Goal: Task Accomplishment & Management: Use online tool/utility

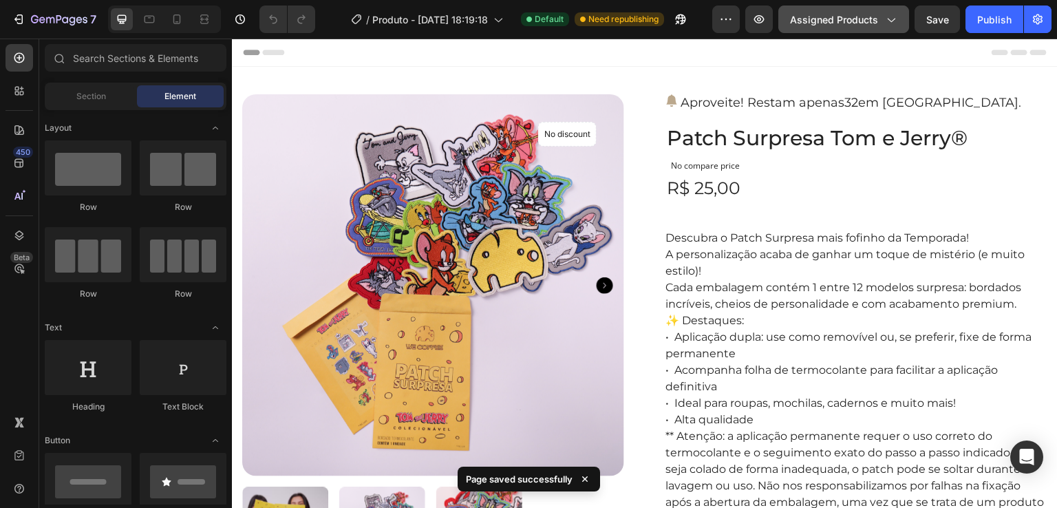
click at [845, 21] on span "Assigned Products" at bounding box center [834, 19] width 88 height 14
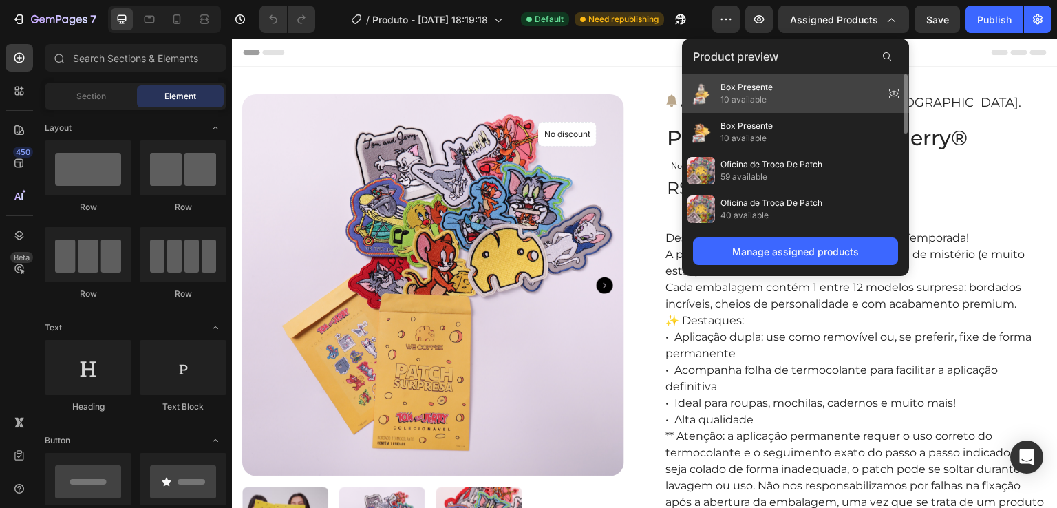
click at [787, 98] on div "Box Presente 10 available" at bounding box center [795, 93] width 227 height 39
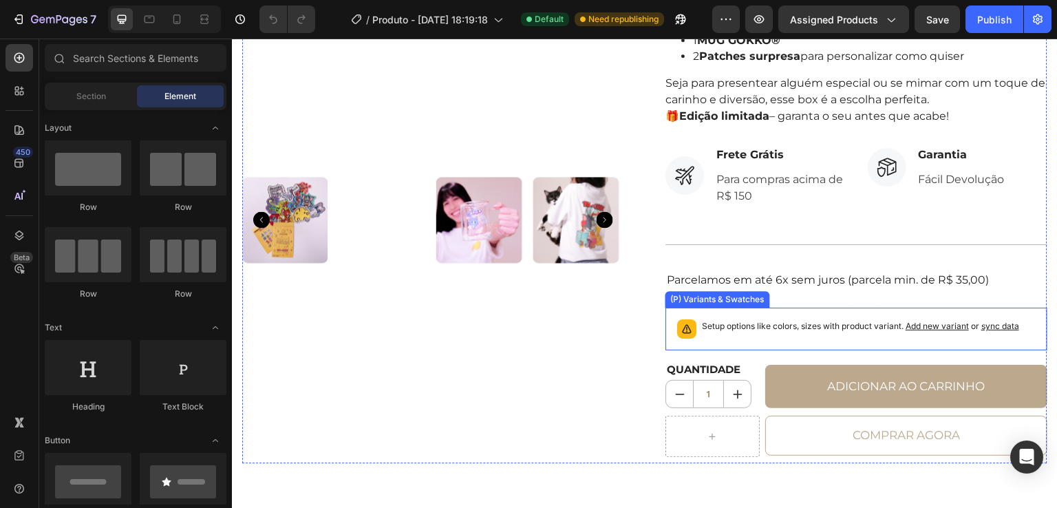
scroll to position [344, 0]
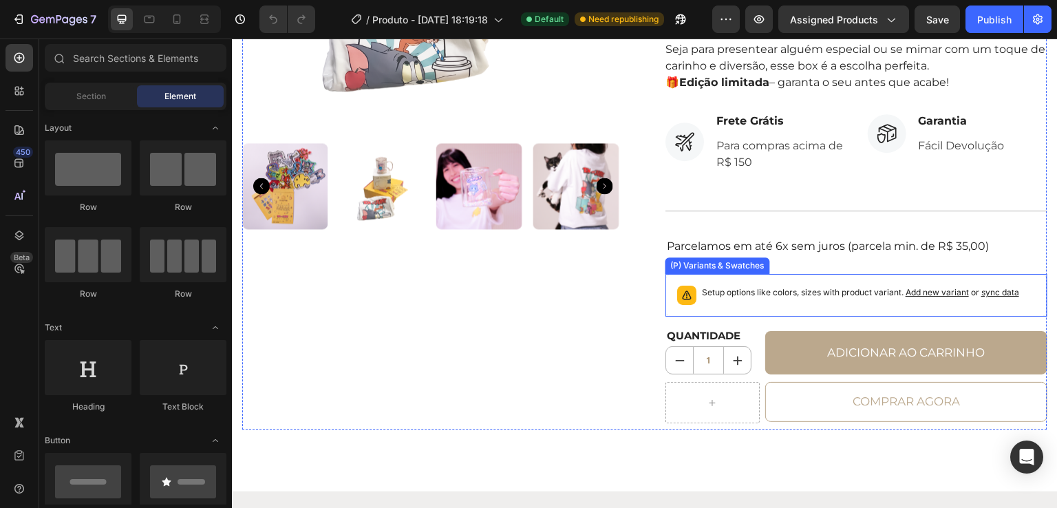
click at [705, 293] on p "Setup options like colors, sizes with product variant. Add new variant or sync …" at bounding box center [860, 293] width 317 height 14
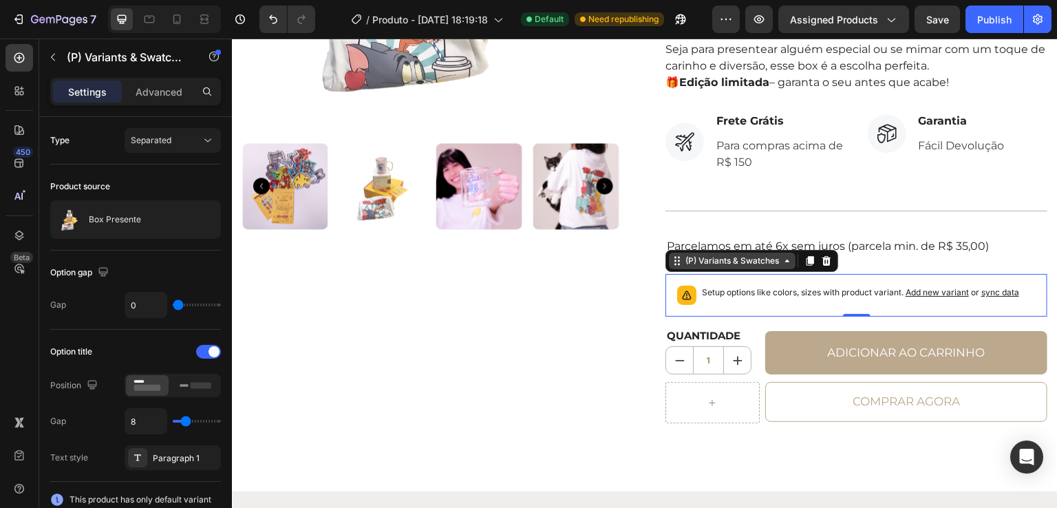
click at [782, 263] on icon at bounding box center [787, 260] width 11 height 11
click at [935, 290] on span "Add new variant" at bounding box center [936, 292] width 63 height 10
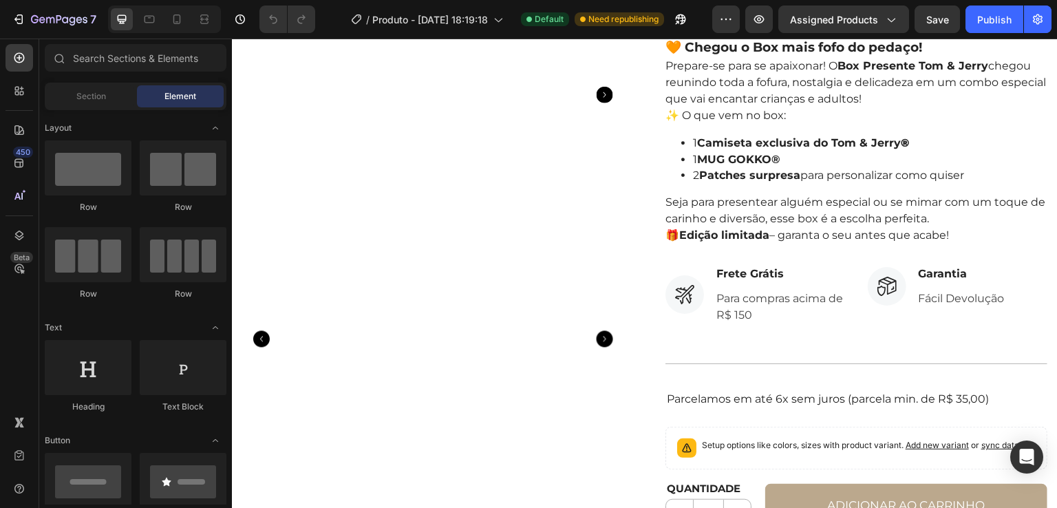
scroll to position [275, 0]
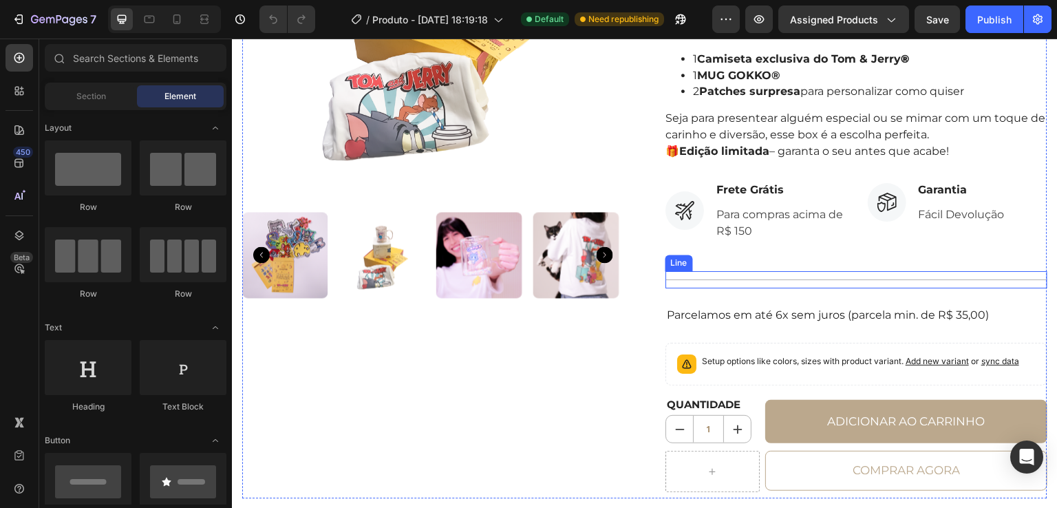
click at [749, 279] on div at bounding box center [856, 279] width 382 height 1
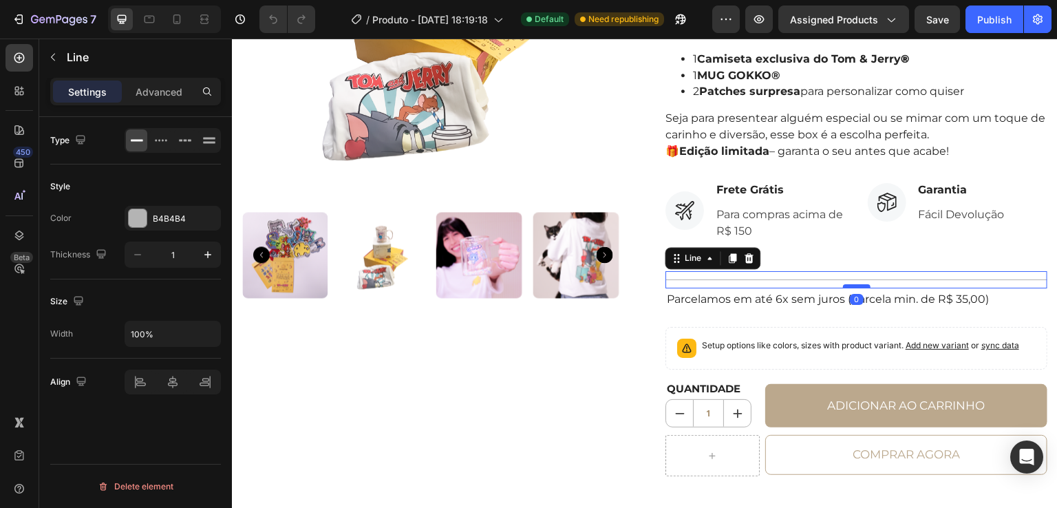
drag, startPoint x: 845, startPoint y: 303, endPoint x: 846, endPoint y: 286, distance: 17.2
click at [846, 286] on div at bounding box center [857, 286] width 28 height 4
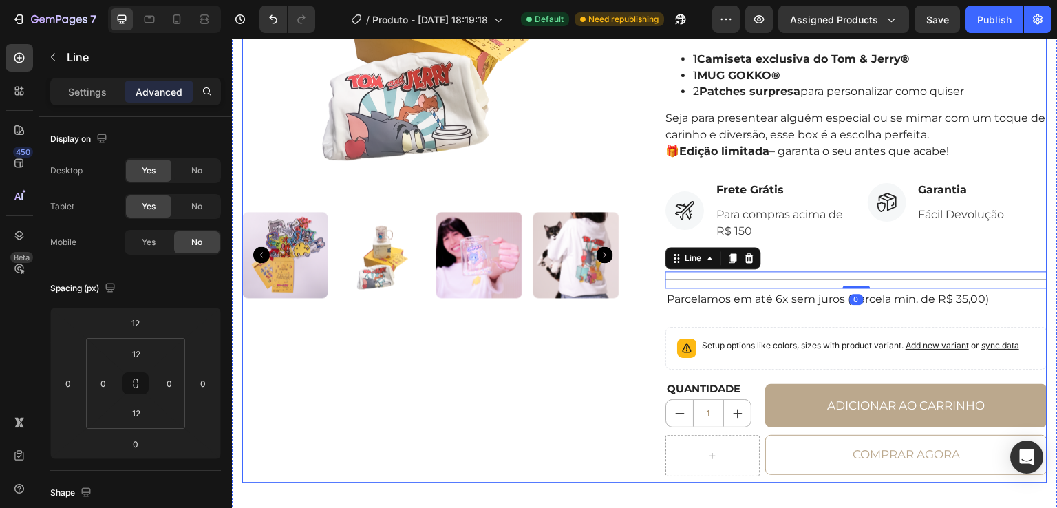
click at [588, 361] on div "No discount Not be displayed when published Product Badge Product Images" at bounding box center [433, 150] width 382 height 663
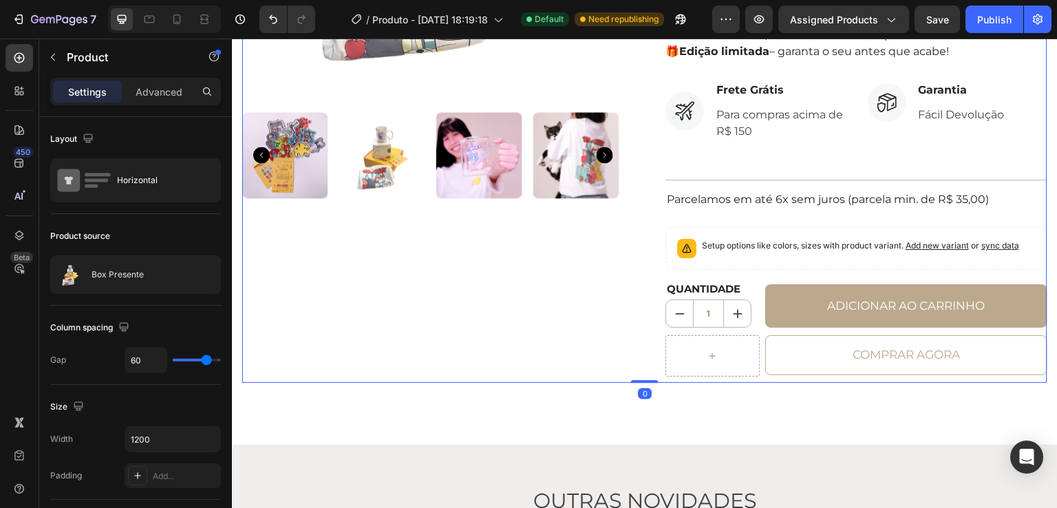
scroll to position [413, 0]
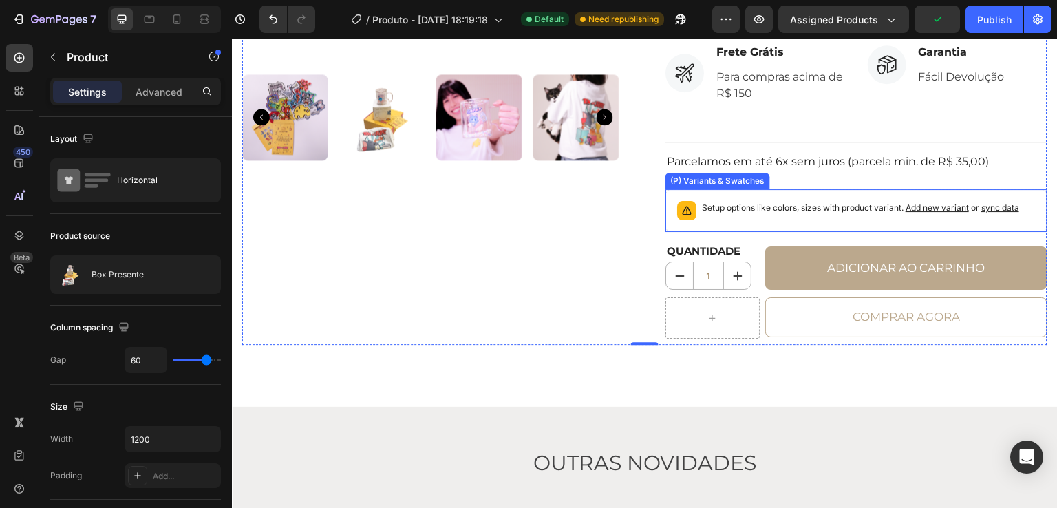
click at [828, 219] on div "Setup options like colors, sizes with product variant. Add new variant or sync …" at bounding box center [855, 210] width 369 height 30
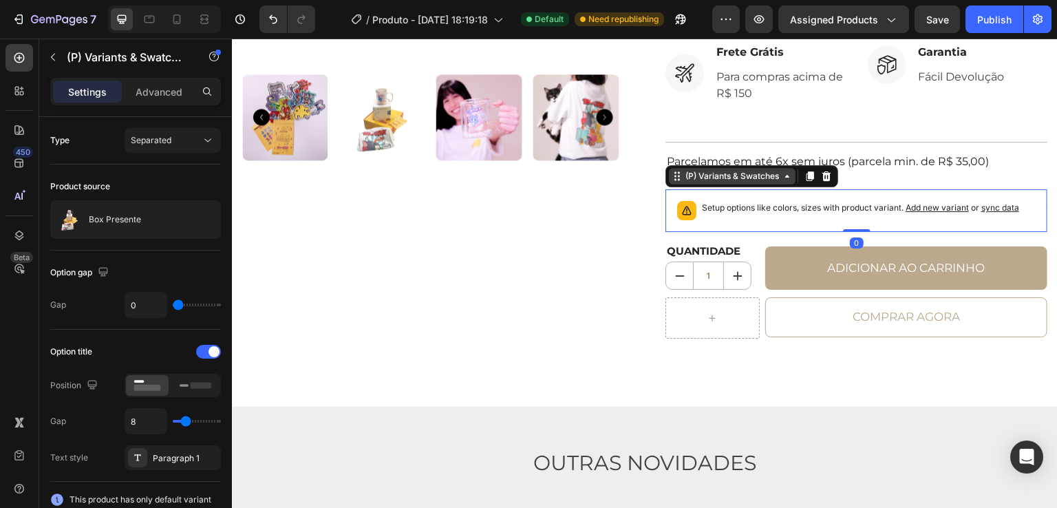
click at [788, 177] on div "(P) Variants & Swatches" at bounding box center [732, 176] width 127 height 17
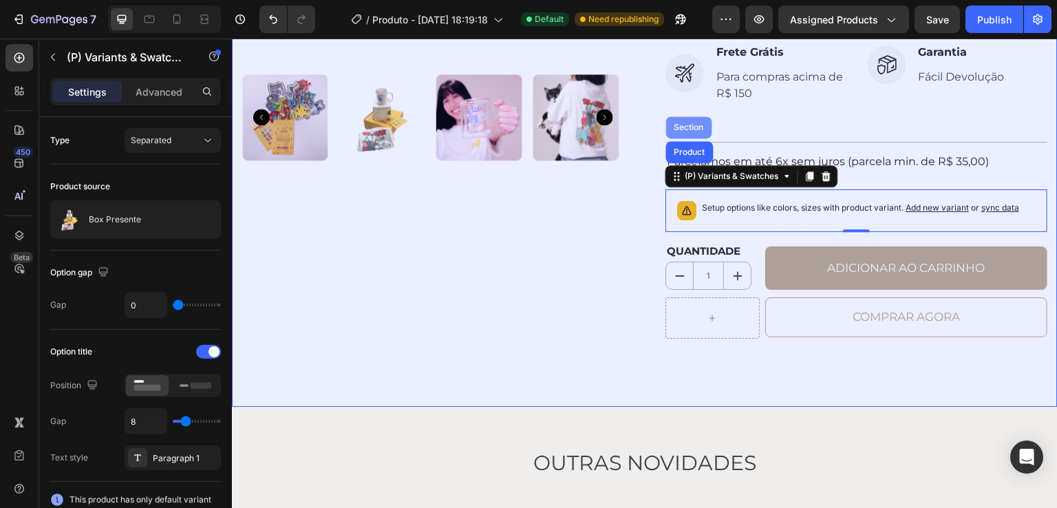
click at [678, 130] on div "Section" at bounding box center [689, 127] width 46 height 22
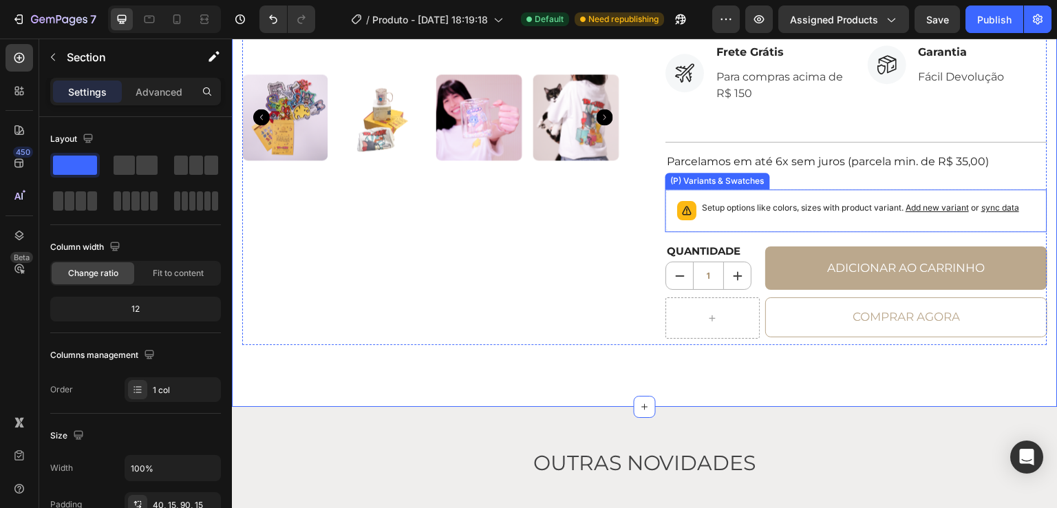
click at [708, 213] on div "Setup options like colors, sizes with product variant. Add new variant or sync …" at bounding box center [860, 210] width 317 height 19
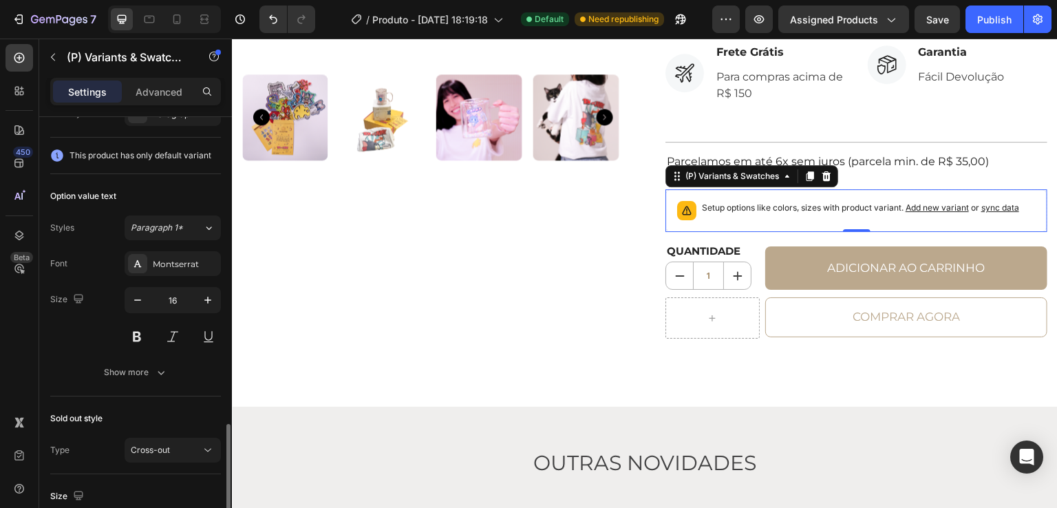
scroll to position [482, 0]
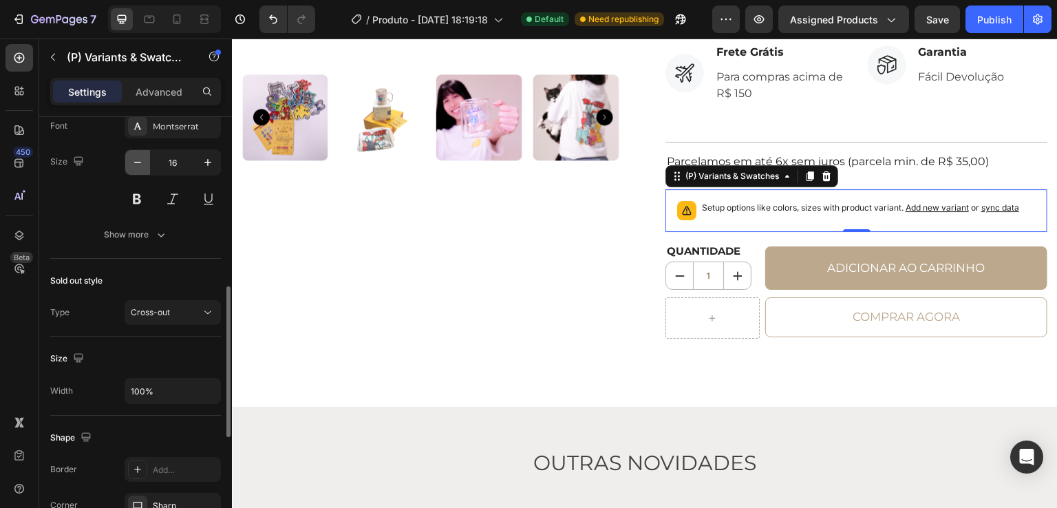
click at [146, 164] on button "button" at bounding box center [137, 162] width 25 height 25
click at [211, 166] on icon "button" at bounding box center [208, 162] width 14 height 14
type input "16"
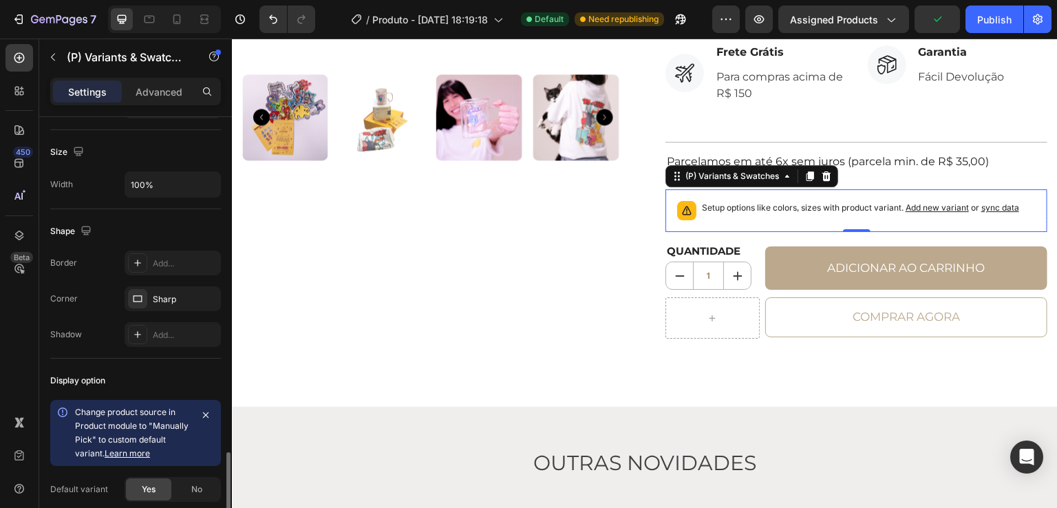
scroll to position [757, 0]
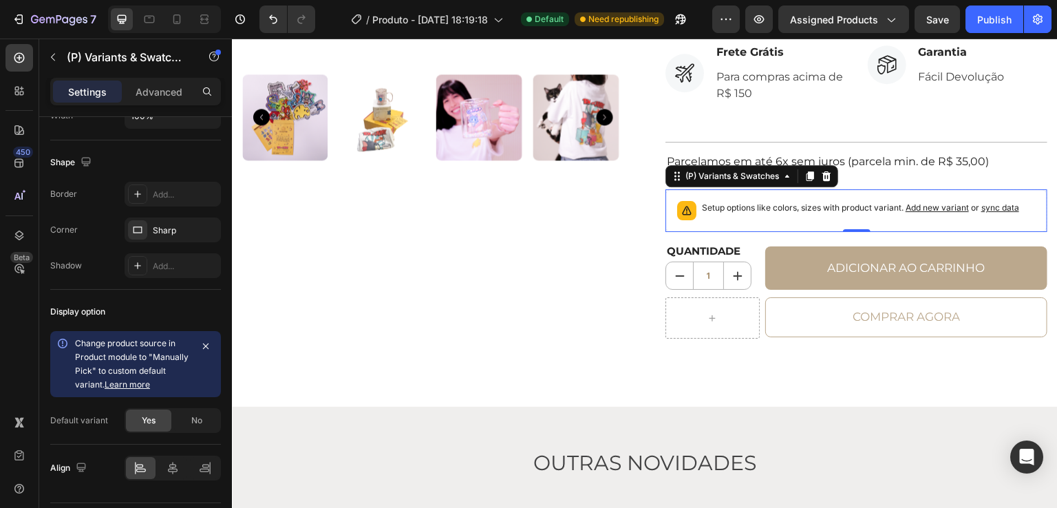
click at [740, 206] on p "Setup options like colors, sizes with product variant. Add new variant or sync …" at bounding box center [860, 208] width 317 height 14
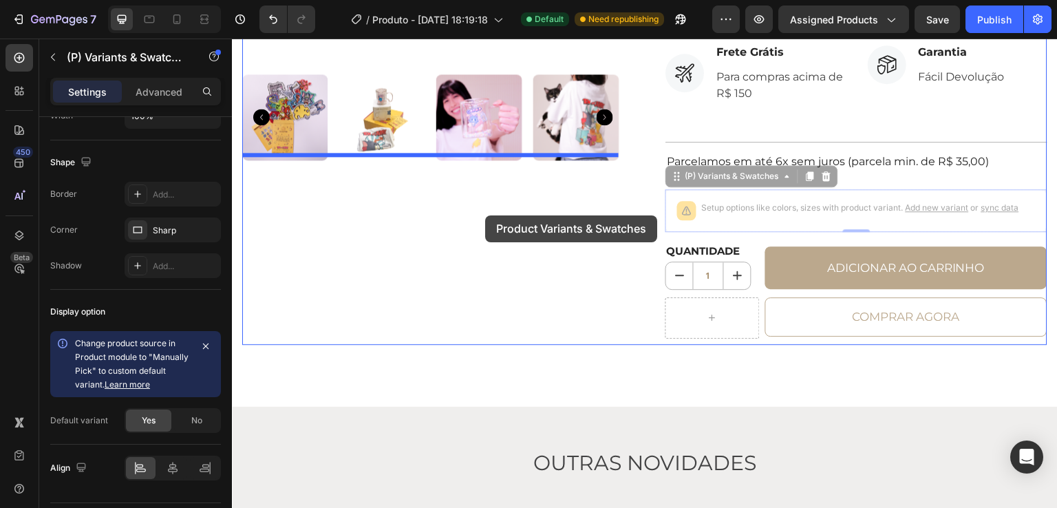
drag, startPoint x: 783, startPoint y: 205, endPoint x: 485, endPoint y: 215, distance: 298.1
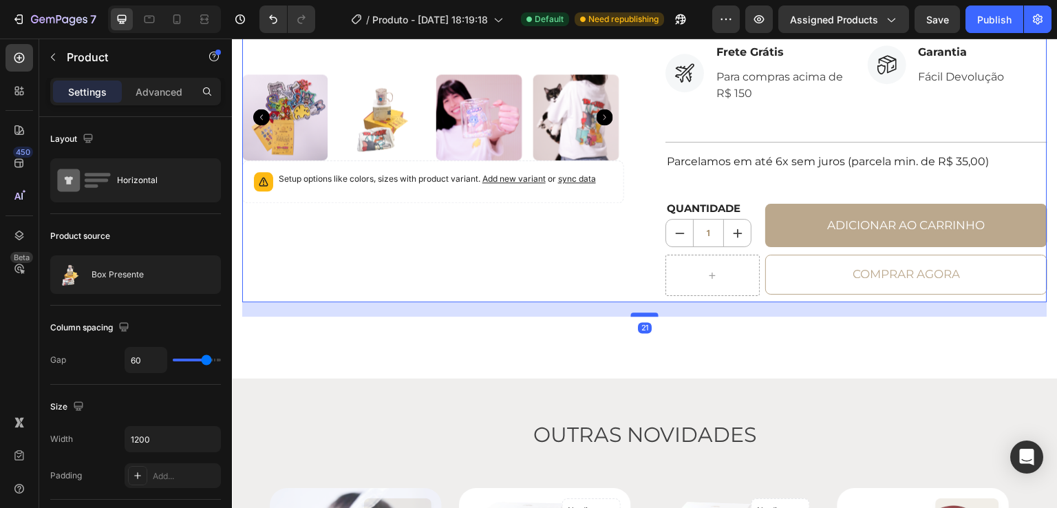
drag, startPoint x: 640, startPoint y: 299, endPoint x: 639, endPoint y: 316, distance: 17.2
click at [639, 316] on div at bounding box center [645, 314] width 28 height 4
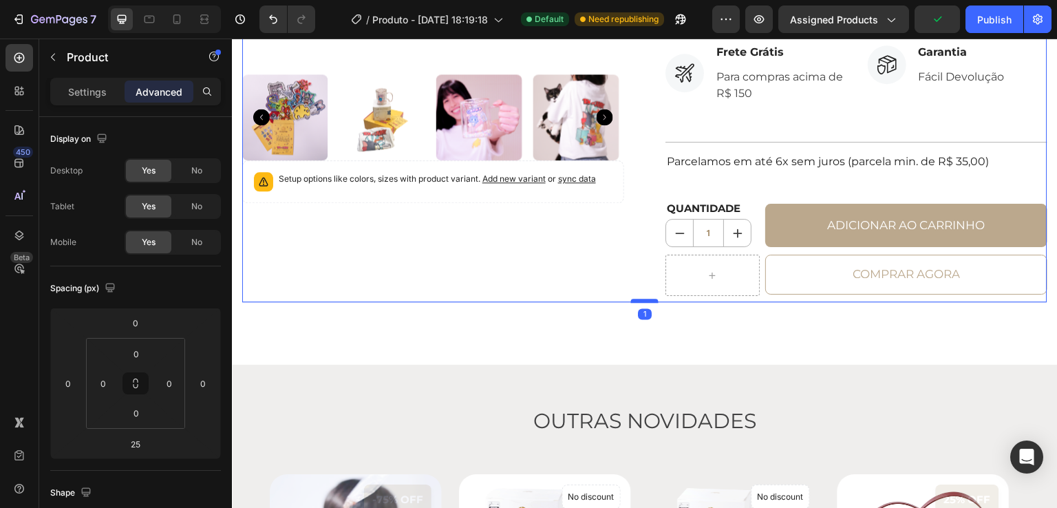
drag, startPoint x: 641, startPoint y: 318, endPoint x: 639, endPoint y: 301, distance: 16.6
click at [639, 301] on div "No discount Not be displayed when published Product Badge Product Images Setup …" at bounding box center [645, 9] width 826 height 711
type input "1"
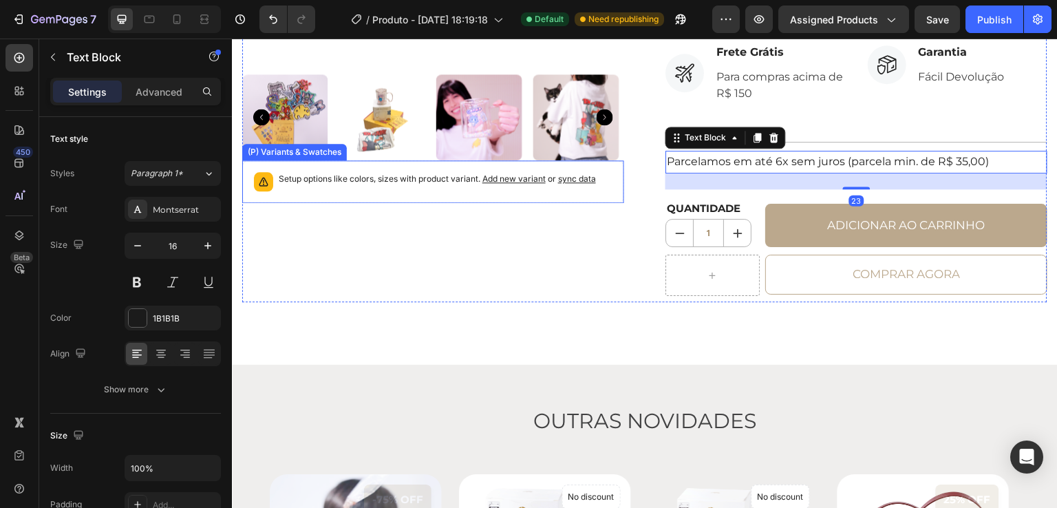
click at [530, 179] on p "Setup options like colors, sizes with product variant. Add new variant or sync …" at bounding box center [437, 179] width 317 height 14
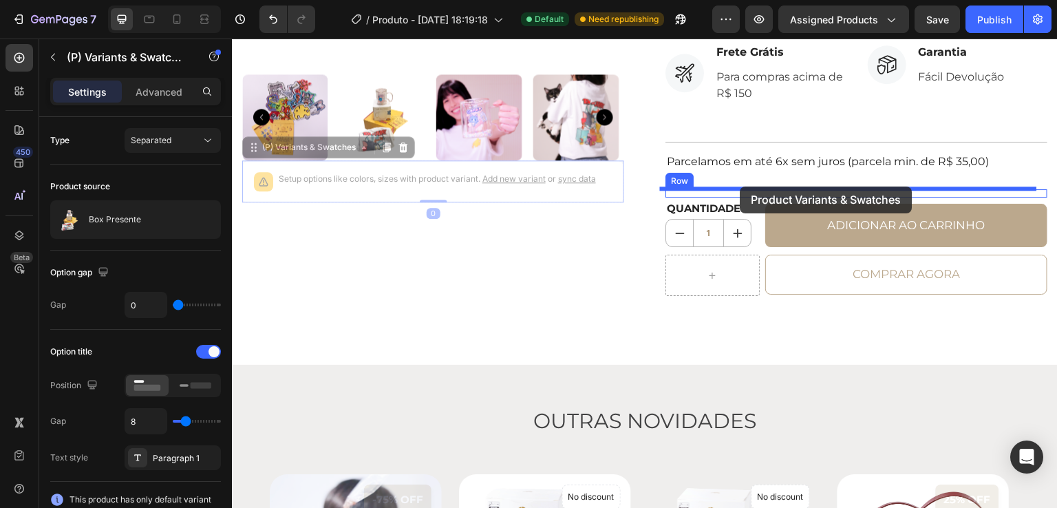
drag, startPoint x: 474, startPoint y: 183, endPoint x: 740, endPoint y: 186, distance: 266.3
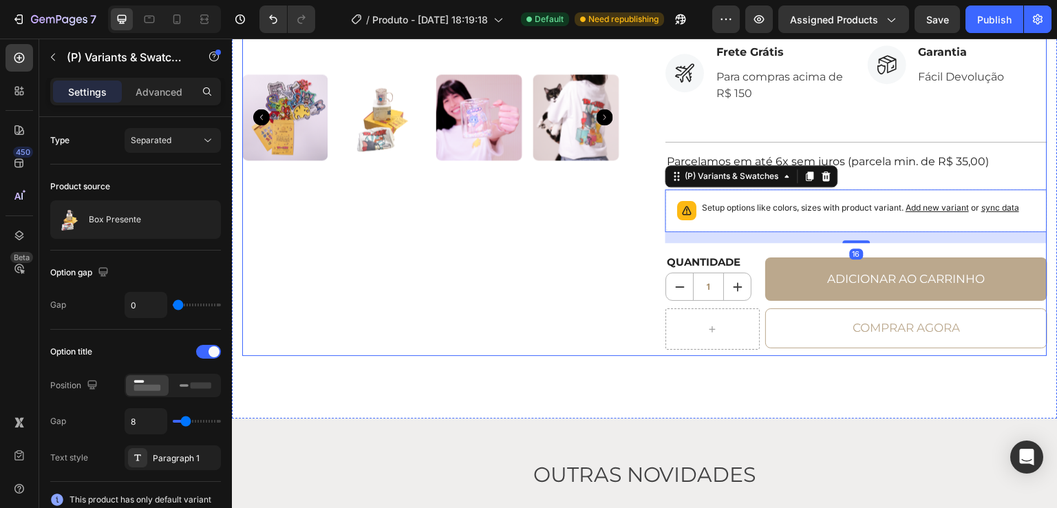
click at [877, 173] on div "Aproveite! Restam apenas 10 em estoque. (P) Stock Counter Box Presente (P) Titl…" at bounding box center [856, 18] width 382 height 674
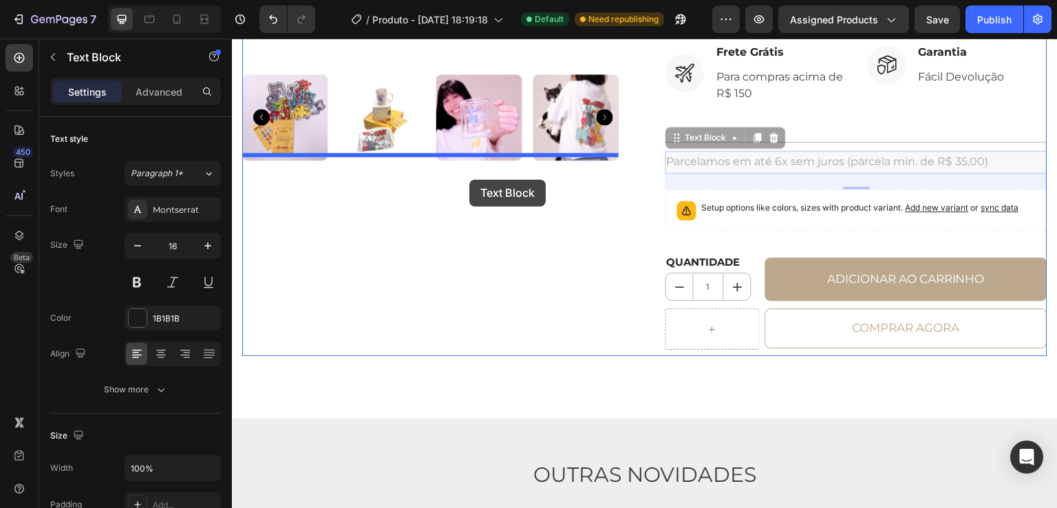
drag, startPoint x: 881, startPoint y: 162, endPoint x: 469, endPoint y: 180, distance: 411.8
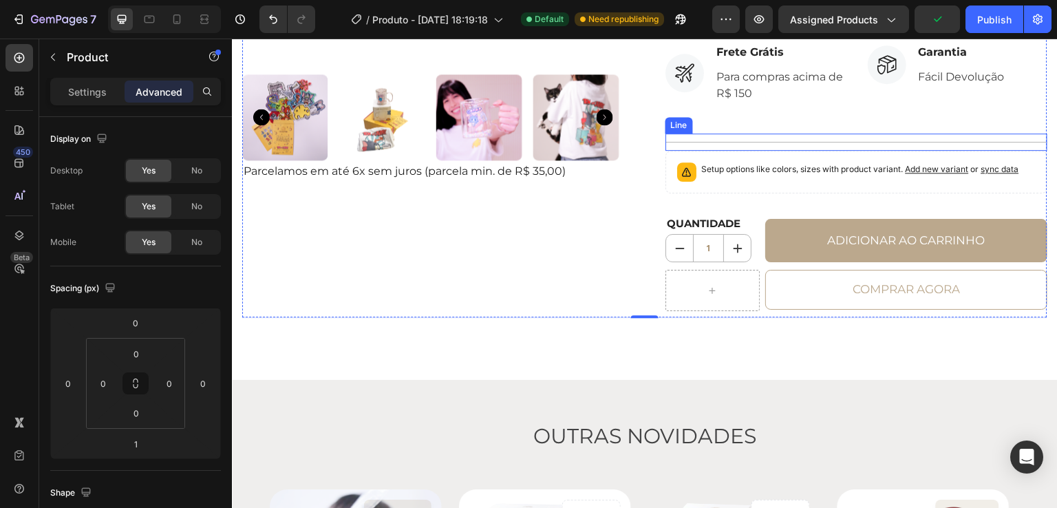
click at [873, 142] on div "Title Line" at bounding box center [856, 141] width 382 height 17
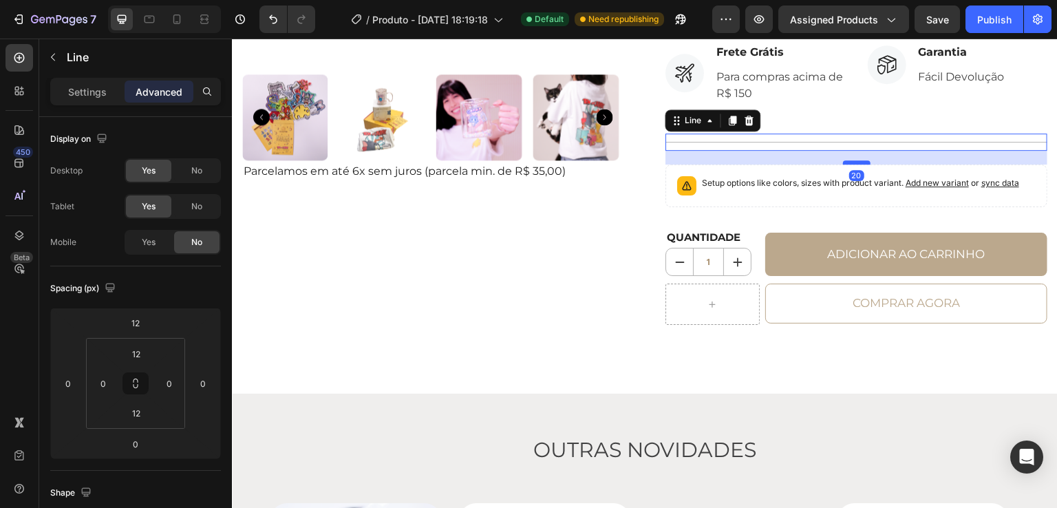
drag, startPoint x: 855, startPoint y: 149, endPoint x: 857, endPoint y: 162, distance: 13.8
click at [857, 162] on div at bounding box center [857, 162] width 28 height 4
type input "20"
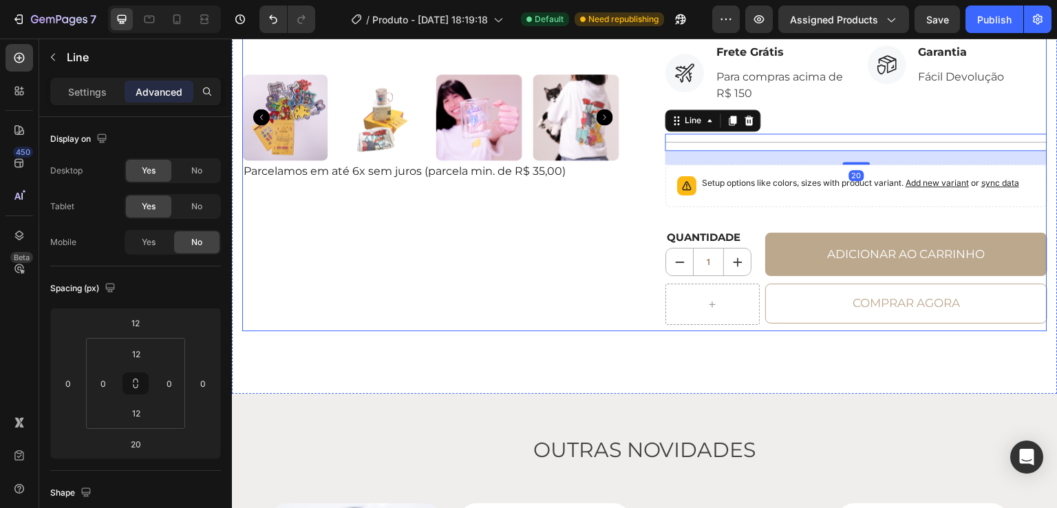
click at [497, 213] on div "No discount Not be displayed when published Product Badge Product Images Parcel…" at bounding box center [433, 5] width 382 height 649
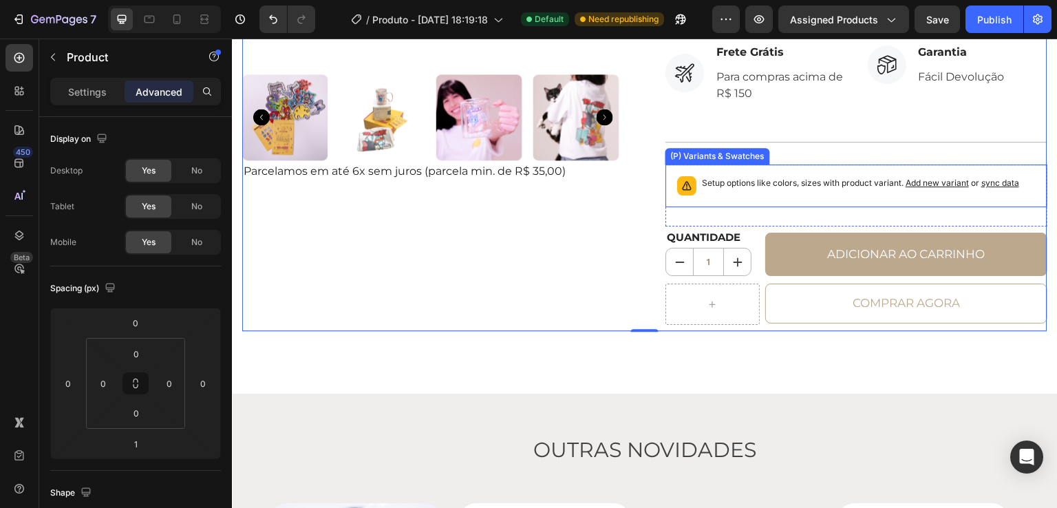
click at [775, 204] on div "Setup options like colors, sizes with product variant. Add new variant or sync …" at bounding box center [856, 185] width 382 height 43
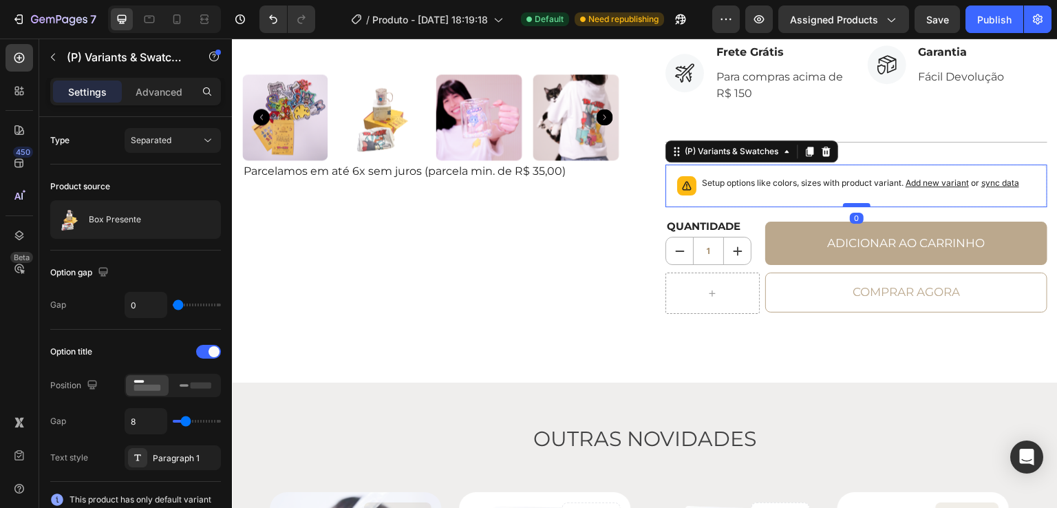
drag, startPoint x: 842, startPoint y: 216, endPoint x: 844, endPoint y: 204, distance: 11.9
click at [844, 204] on div at bounding box center [857, 205] width 28 height 4
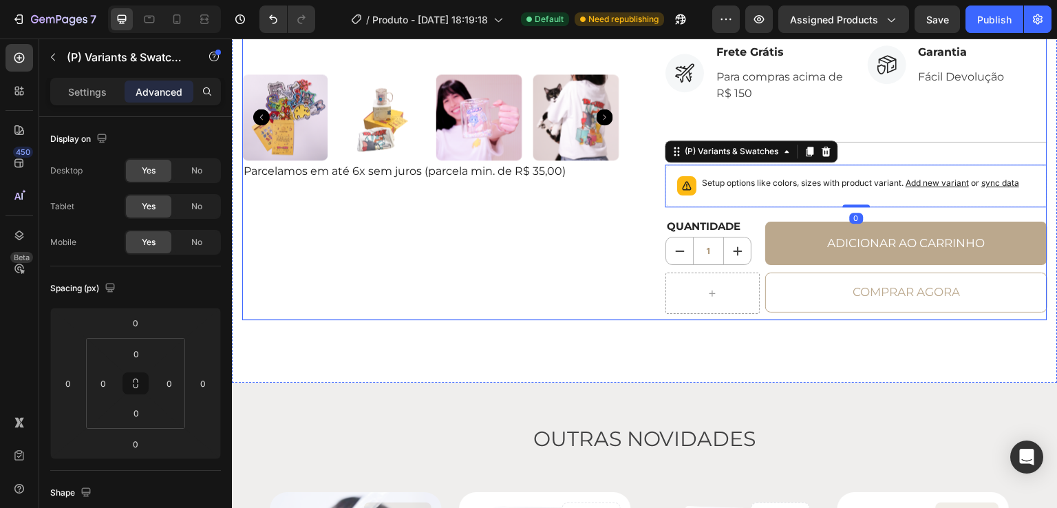
click at [591, 210] on div "No discount Not be displayed when published Product Badge Product Images Parcel…" at bounding box center [433, 0] width 382 height 638
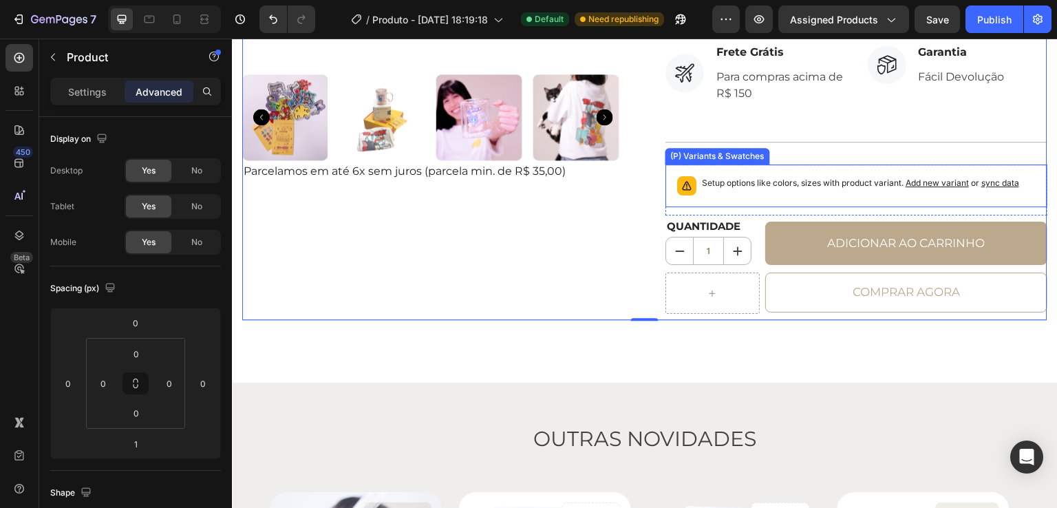
click at [745, 158] on div "(P) Variants & Swatches" at bounding box center [717, 156] width 99 height 12
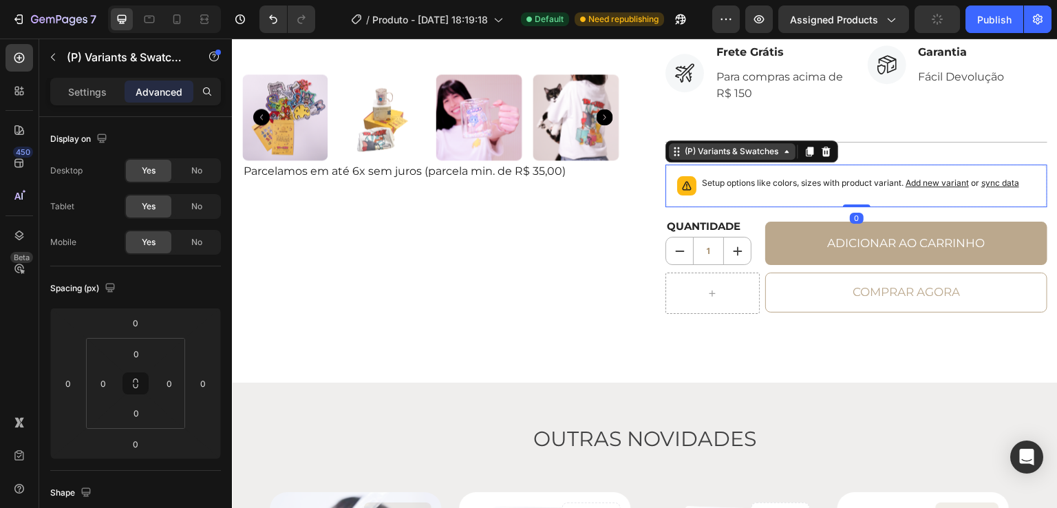
click at [742, 152] on div "(P) Variants & Swatches" at bounding box center [731, 151] width 99 height 12
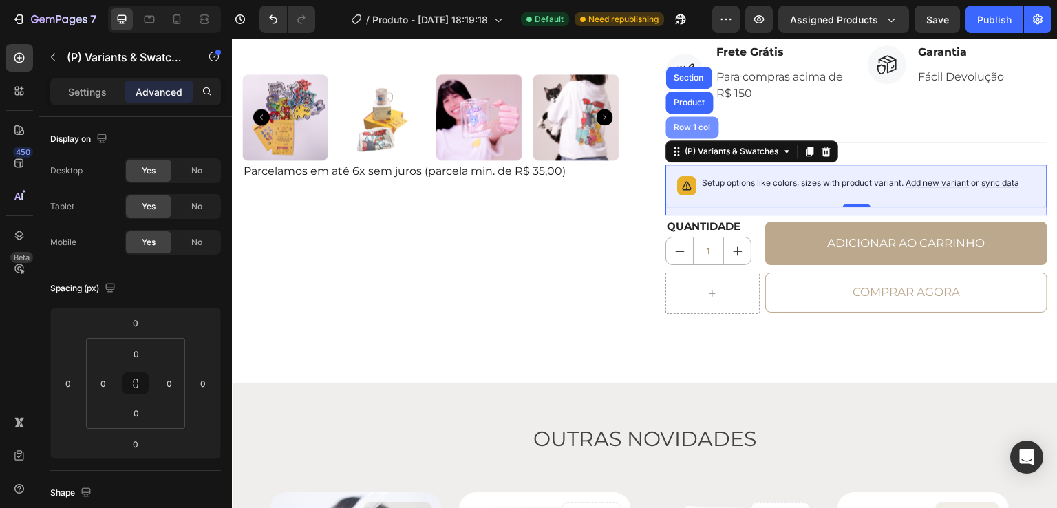
click at [692, 124] on div "Row 1 col" at bounding box center [692, 127] width 42 height 8
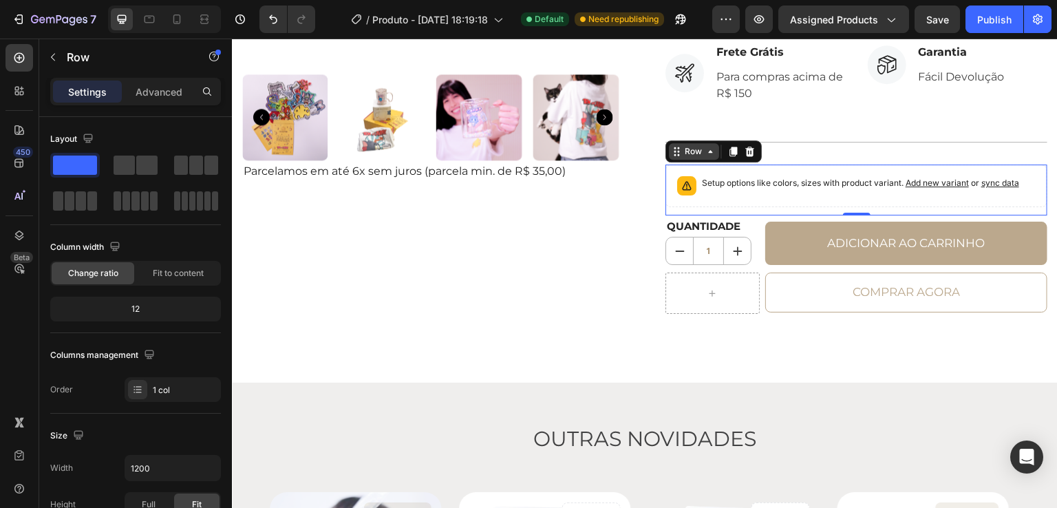
click at [674, 152] on icon at bounding box center [676, 151] width 11 height 11
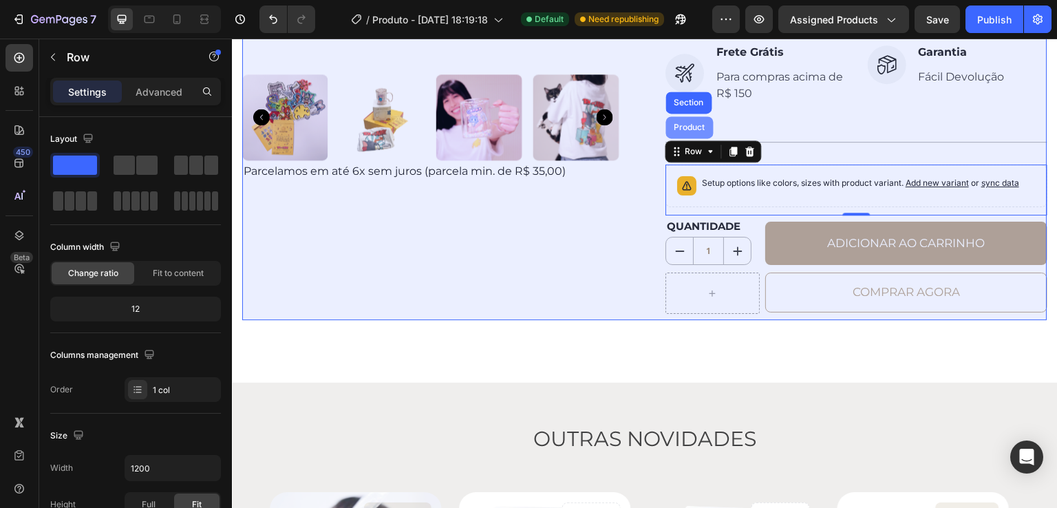
click at [688, 125] on div "Product" at bounding box center [689, 127] width 36 height 8
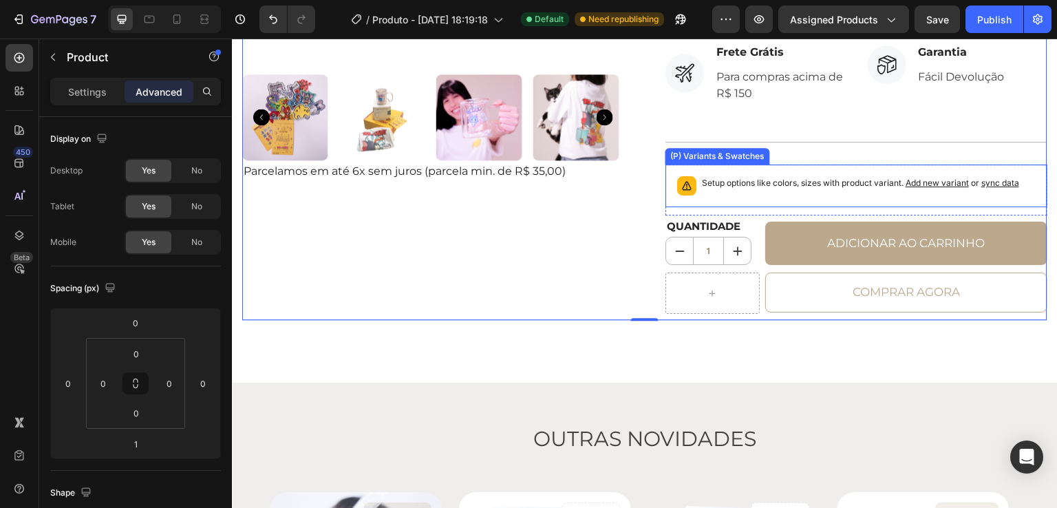
click at [933, 184] on span "Add new variant" at bounding box center [936, 182] width 63 height 10
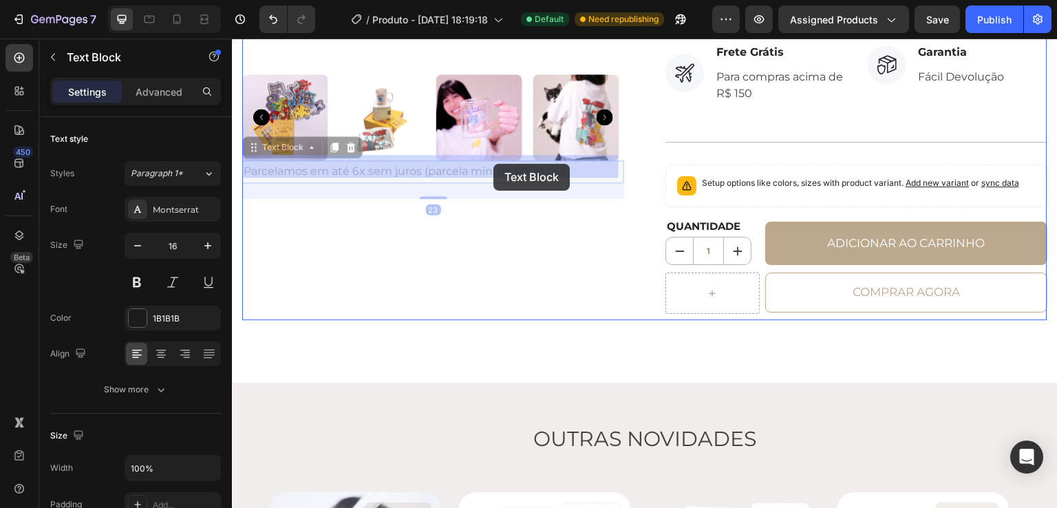
drag, startPoint x: 480, startPoint y: 164, endPoint x: 491, endPoint y: 164, distance: 11.7
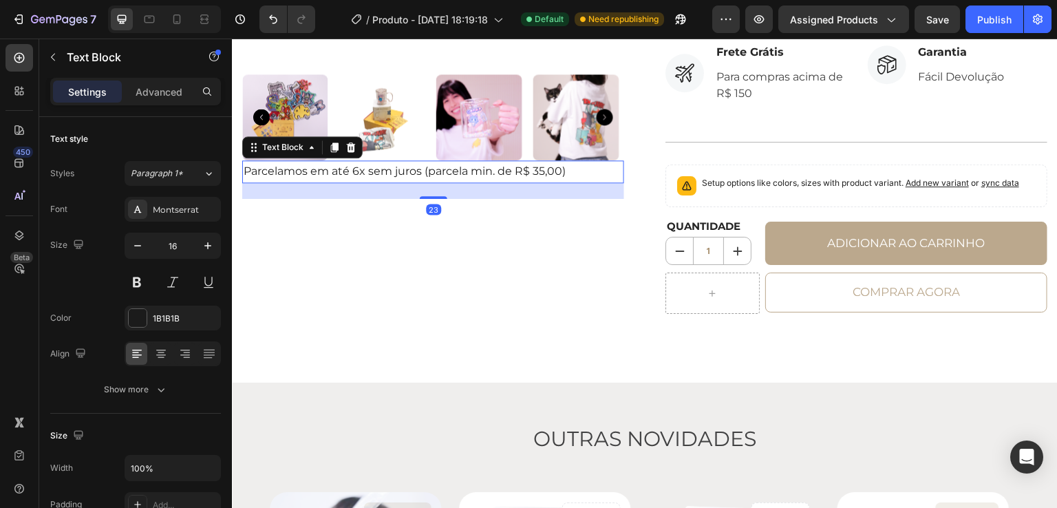
click at [440, 166] on p "Parcelamos em até 6x sem juros (parcela min. de R$ 35,00)" at bounding box center [433, 172] width 379 height 20
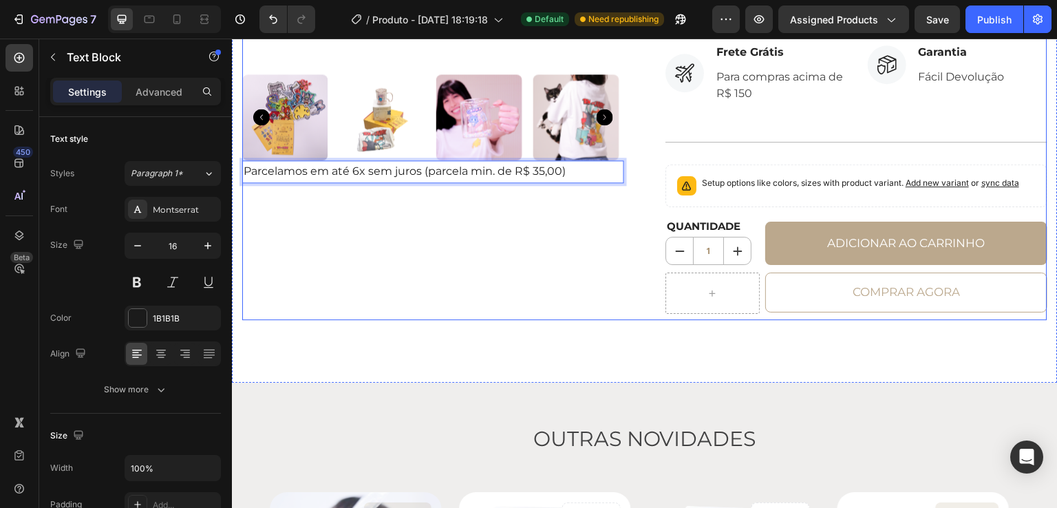
click at [451, 228] on div "No discount Not be displayed when published Product Badge Product Images Parcel…" at bounding box center [433, 0] width 382 height 638
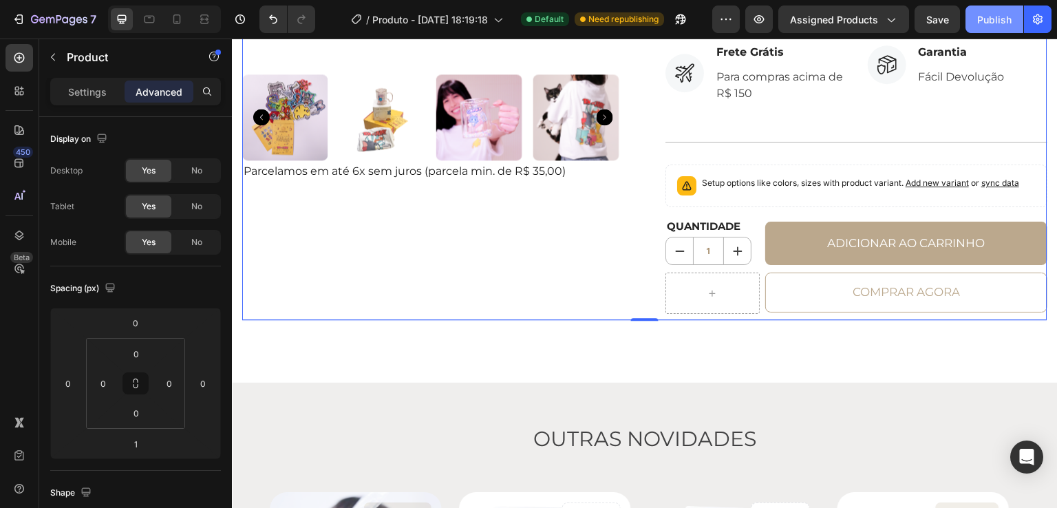
click at [1002, 27] on button "Publish" at bounding box center [994, 20] width 58 height 28
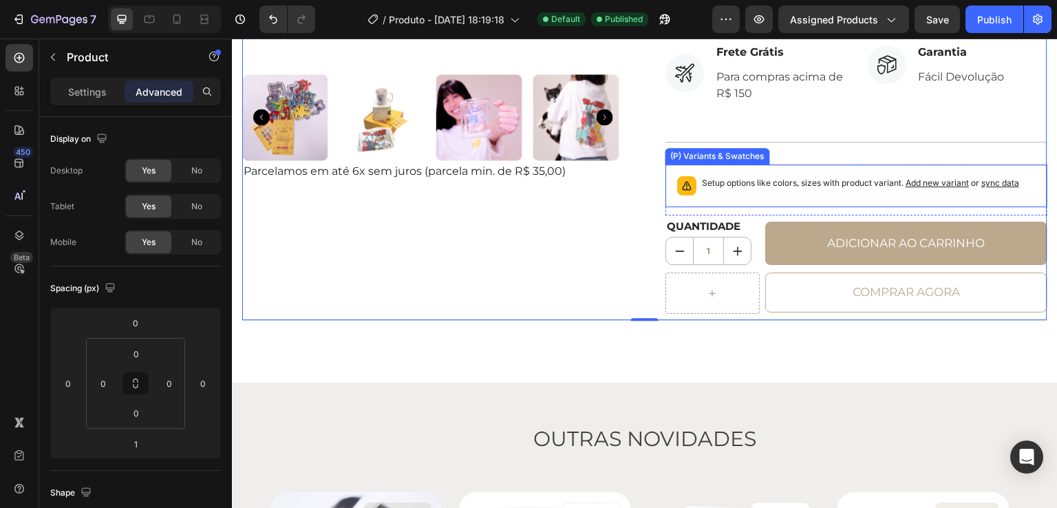
click at [747, 184] on p "Setup options like colors, sizes with product variant. Add new variant or sync …" at bounding box center [860, 183] width 317 height 14
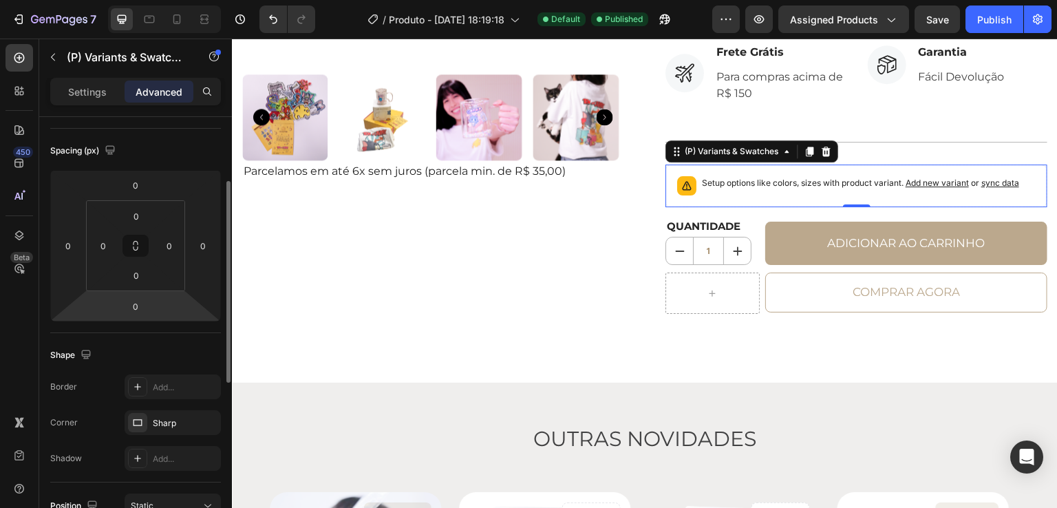
scroll to position [275, 0]
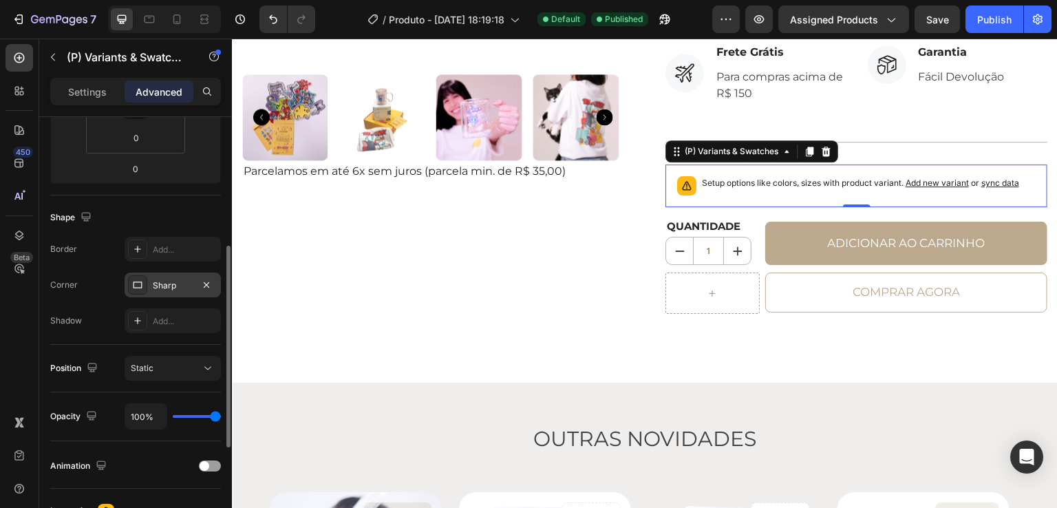
click at [157, 289] on div "Sharp" at bounding box center [173, 285] width 40 height 12
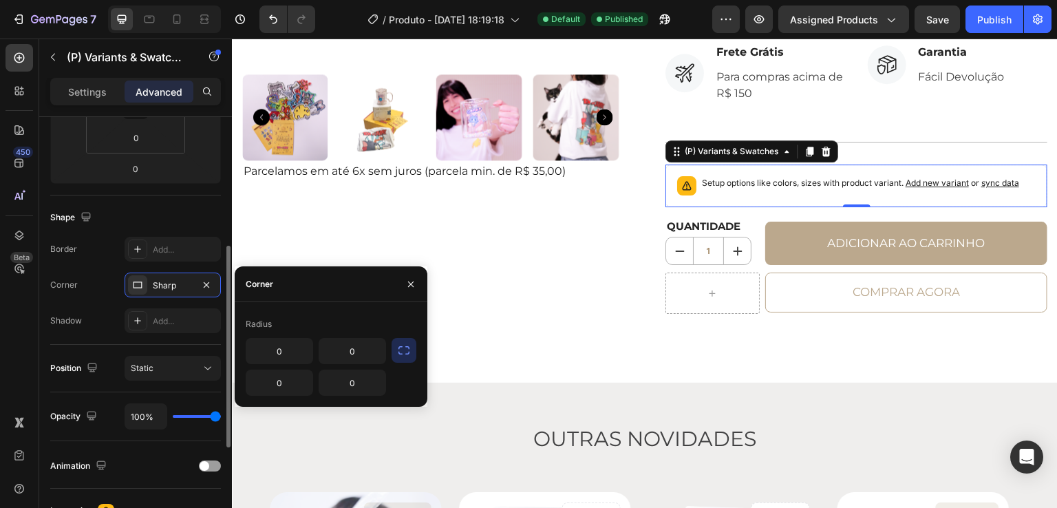
click at [189, 209] on div "Shape" at bounding box center [135, 217] width 171 height 22
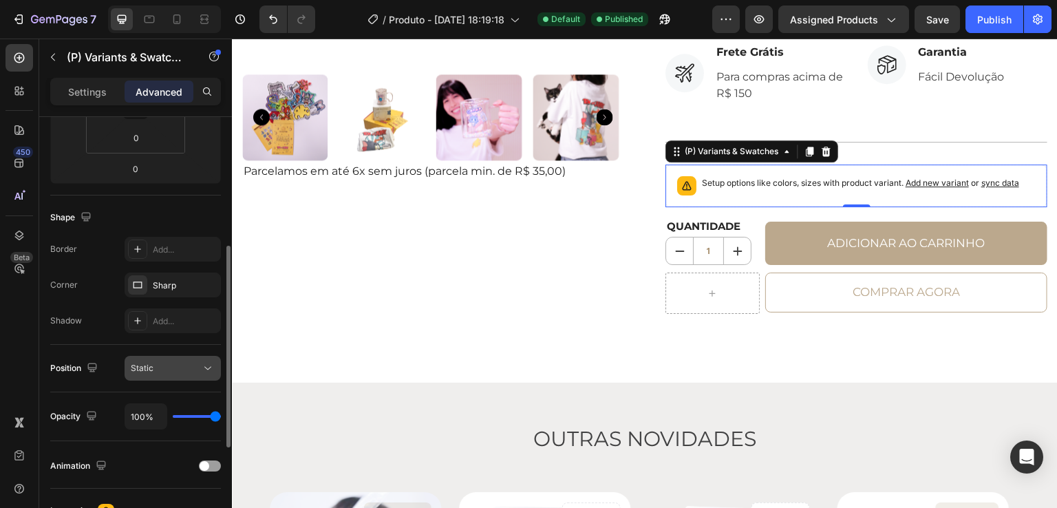
scroll to position [344, 0]
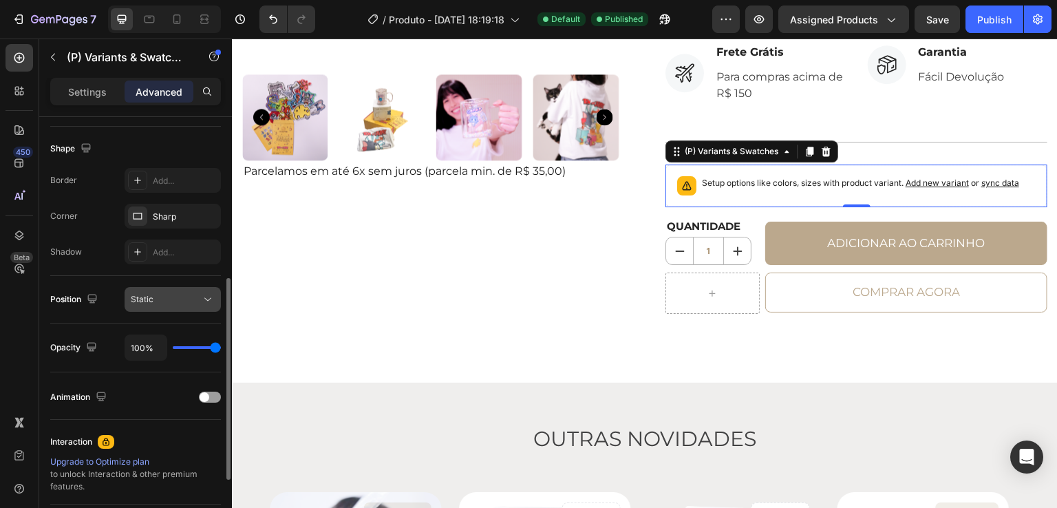
click at [160, 306] on button "Static" at bounding box center [173, 299] width 96 height 25
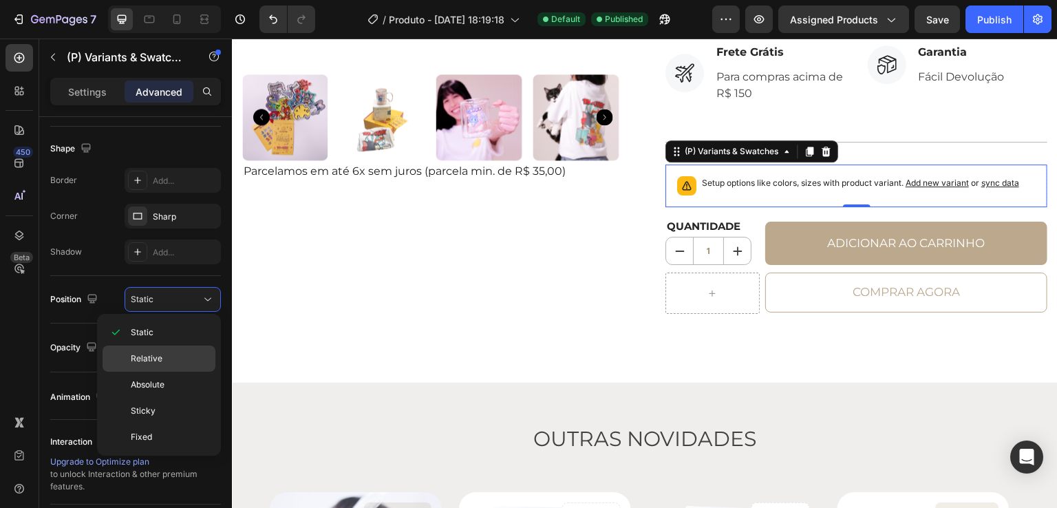
click at [155, 361] on span "Relative" at bounding box center [147, 358] width 32 height 12
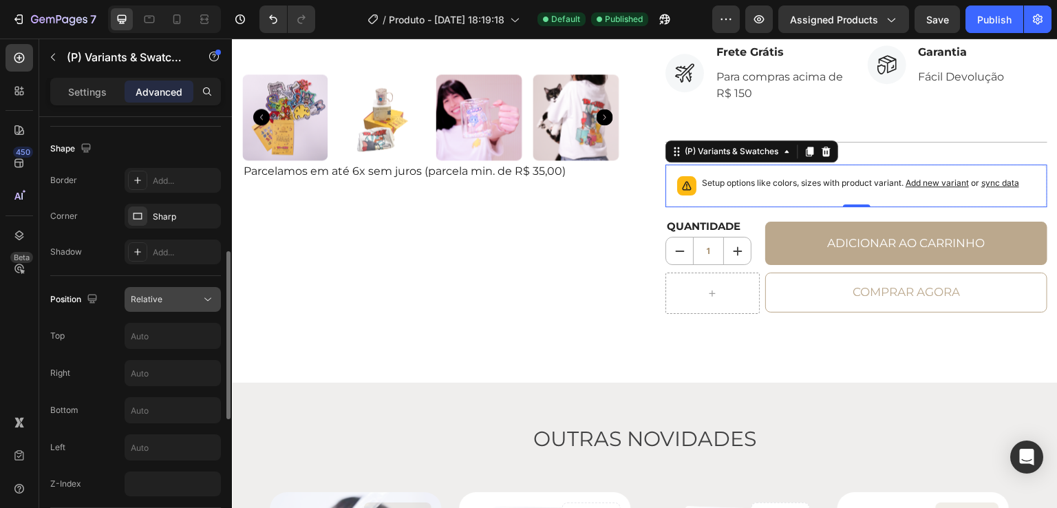
click at [177, 308] on button "Relative" at bounding box center [173, 299] width 96 height 25
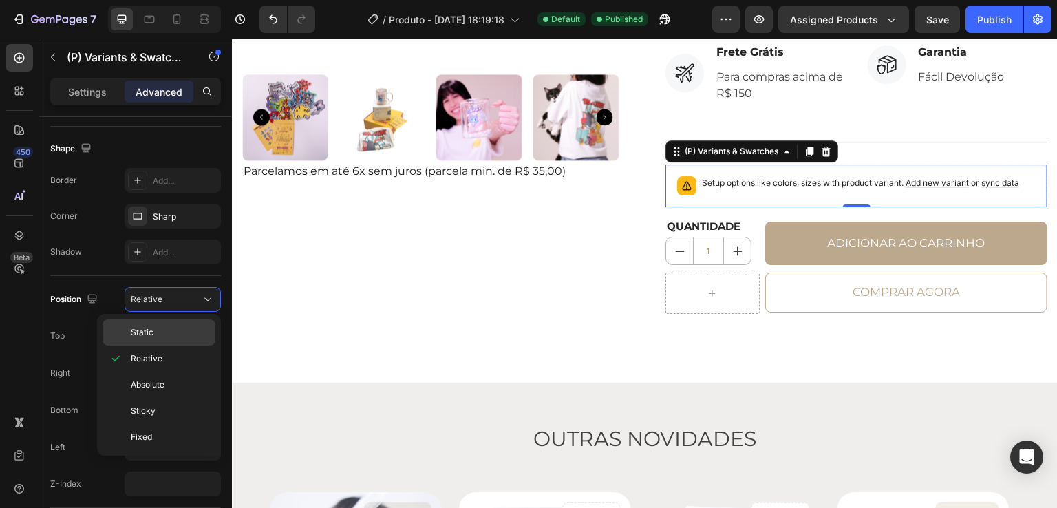
click at [159, 334] on p "Static" at bounding box center [170, 332] width 78 height 12
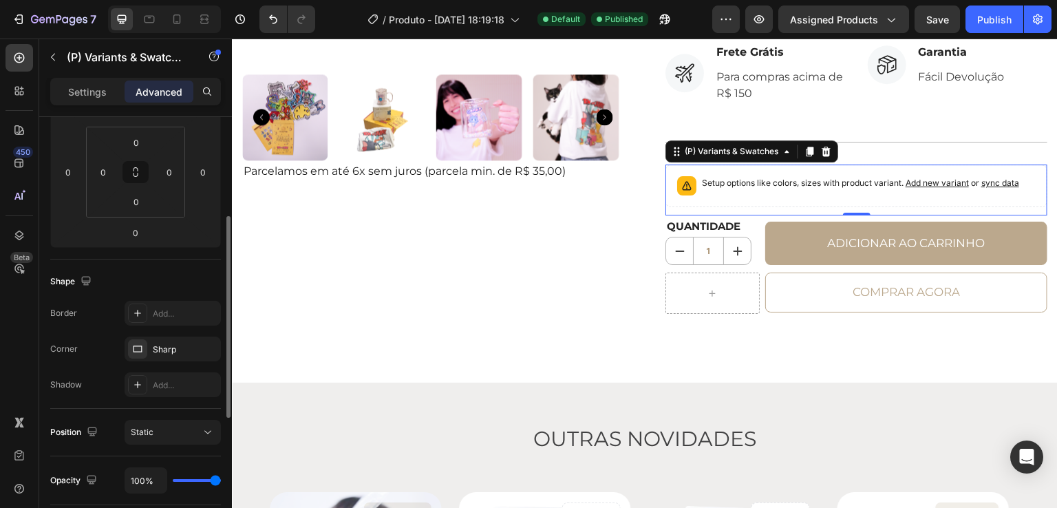
scroll to position [0, 0]
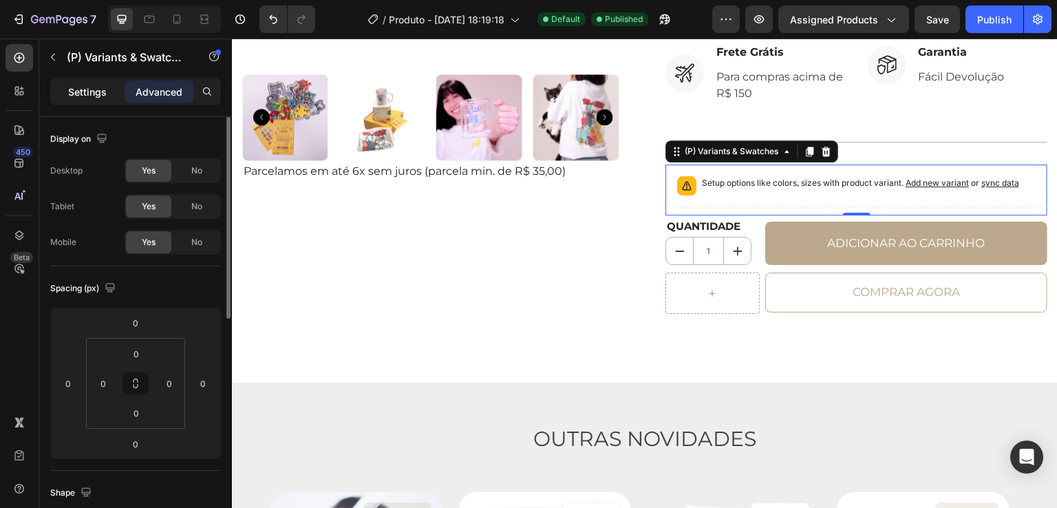
click at [98, 85] on p "Settings" at bounding box center [87, 92] width 39 height 14
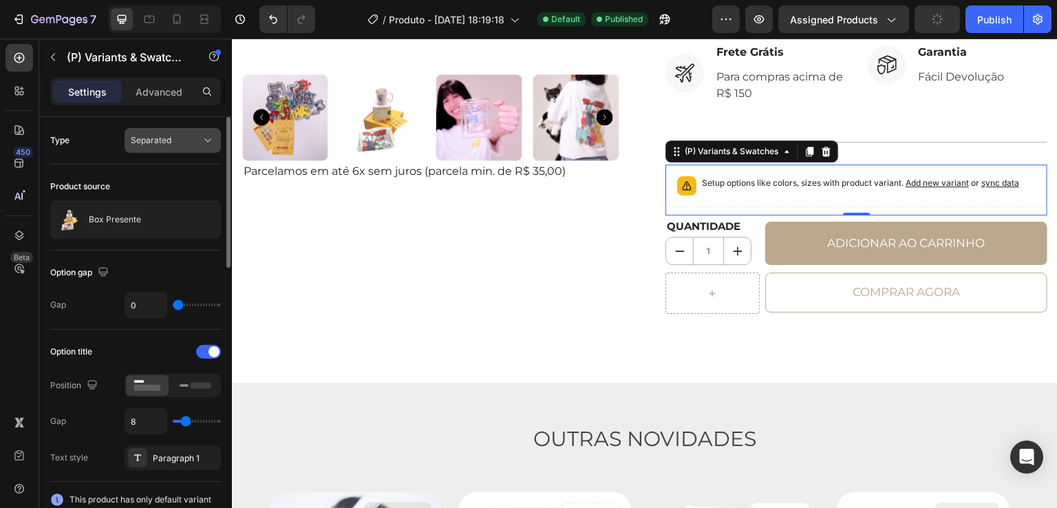
click at [161, 141] on span "Separated" at bounding box center [151, 140] width 41 height 10
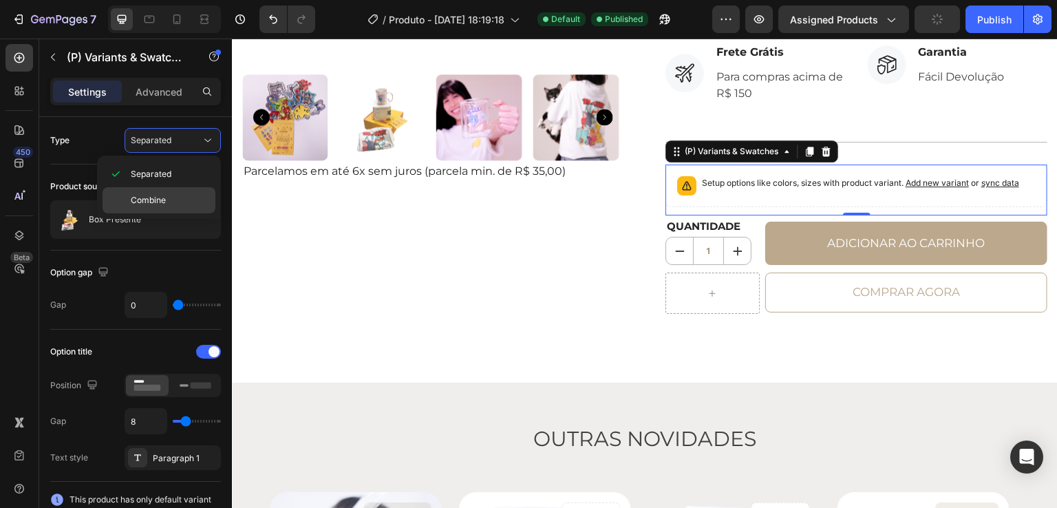
click at [154, 197] on span "Combine" at bounding box center [148, 200] width 35 height 12
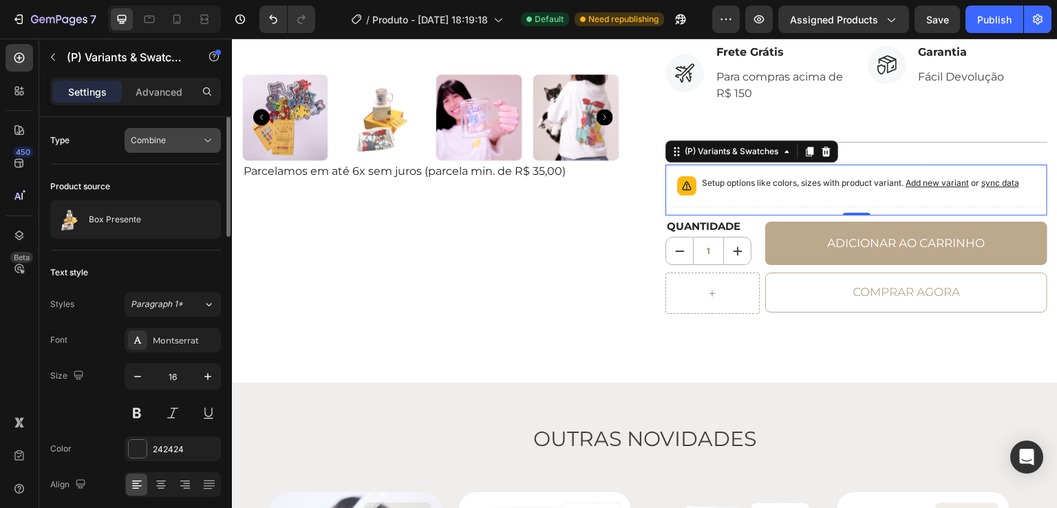
click at [192, 144] on div "Combine" at bounding box center [166, 140] width 70 height 12
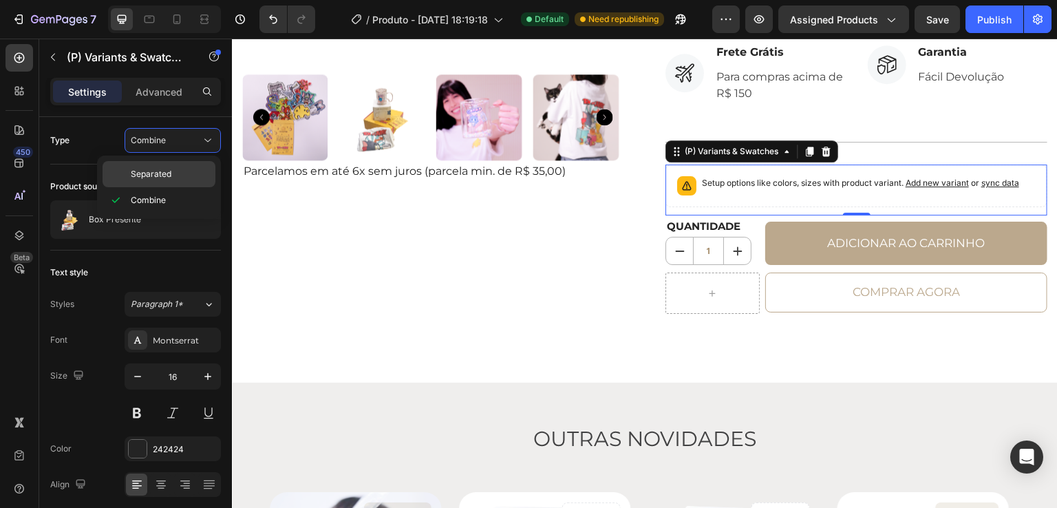
click at [162, 169] on span "Separated" at bounding box center [151, 174] width 41 height 12
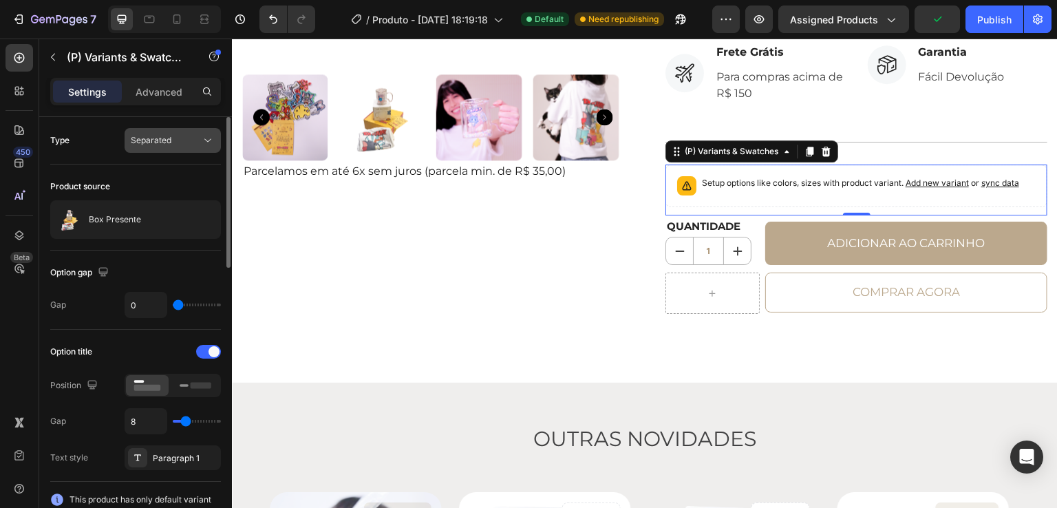
click at [190, 144] on div "Separated" at bounding box center [166, 140] width 70 height 12
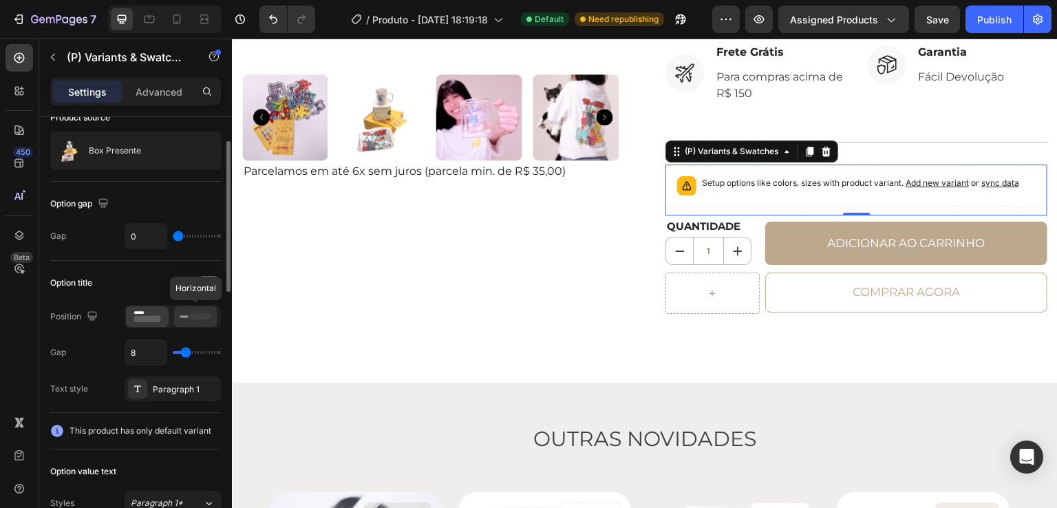
click at [198, 319] on icon at bounding box center [196, 316] width 32 height 15
click at [160, 316] on rect at bounding box center [147, 319] width 27 height 6
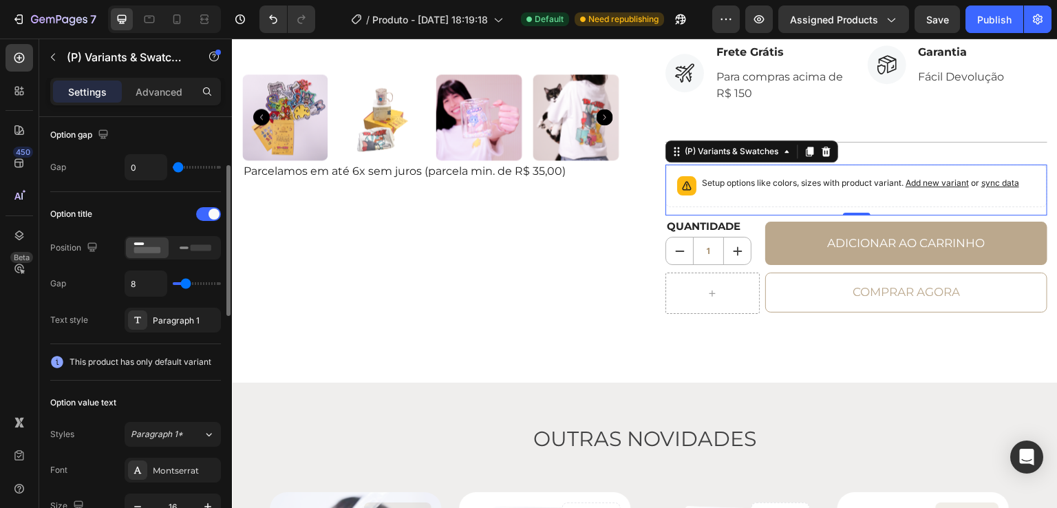
type input "7"
type input "5"
click at [182, 282] on input "range" at bounding box center [197, 283] width 48 height 3
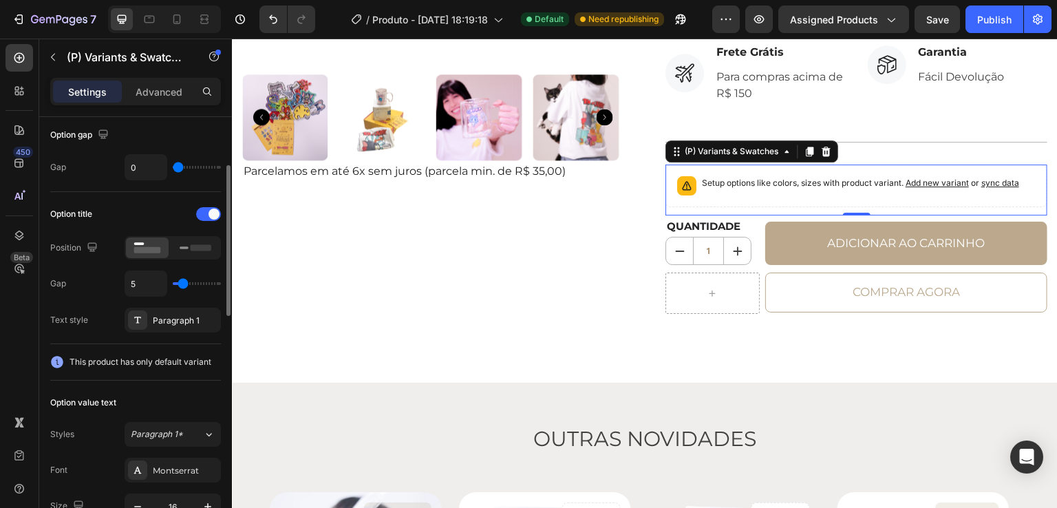
type input "4"
type input "5"
type input "6"
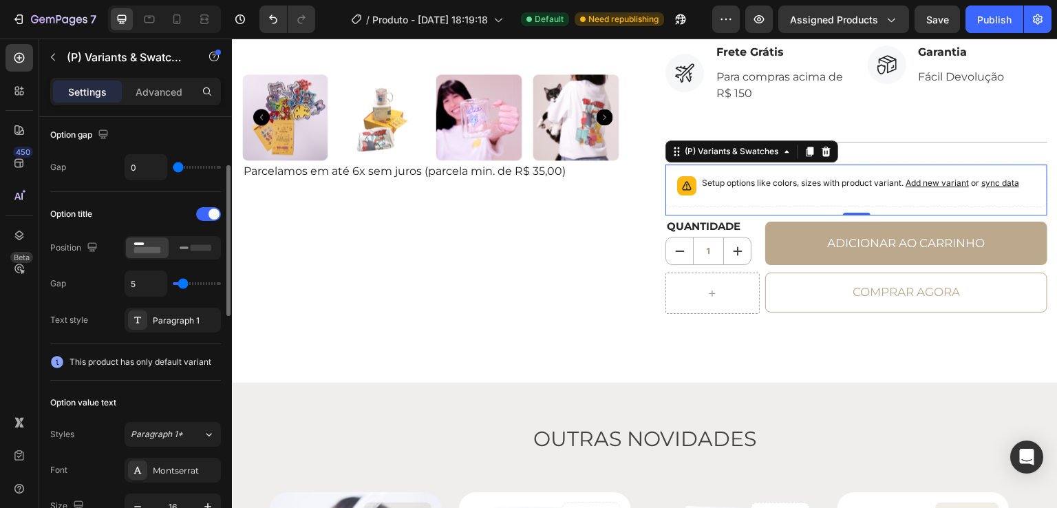
type input "6"
type input "7"
type input "8"
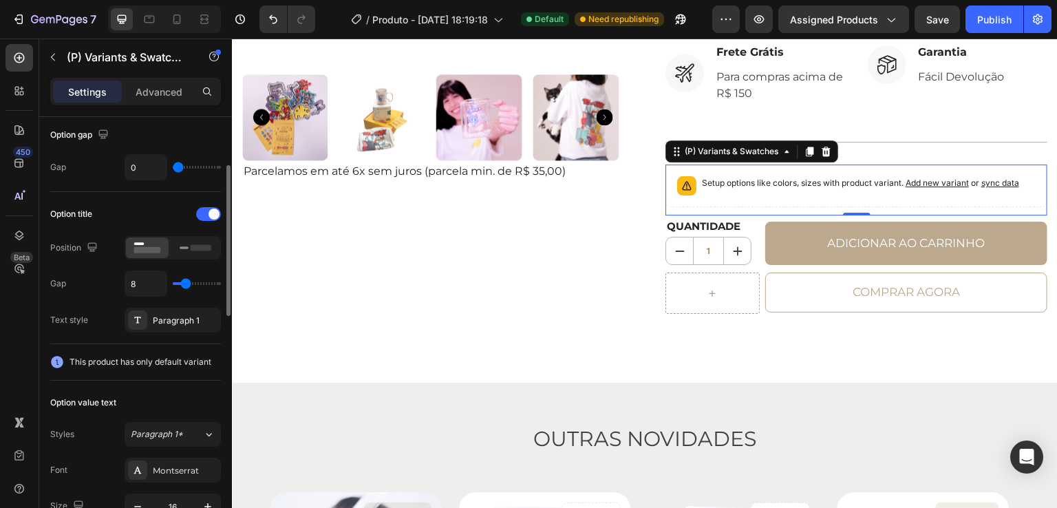
type input "10"
type input "11"
type input "10"
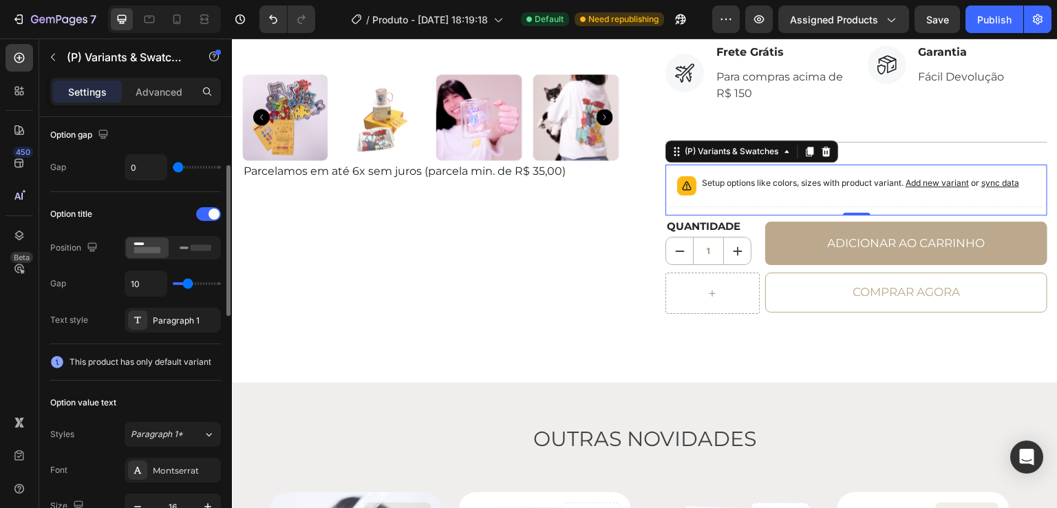
type input "10"
click at [187, 285] on input "range" at bounding box center [197, 283] width 48 height 3
click at [183, 325] on div "Paragraph 1" at bounding box center [173, 320] width 96 height 25
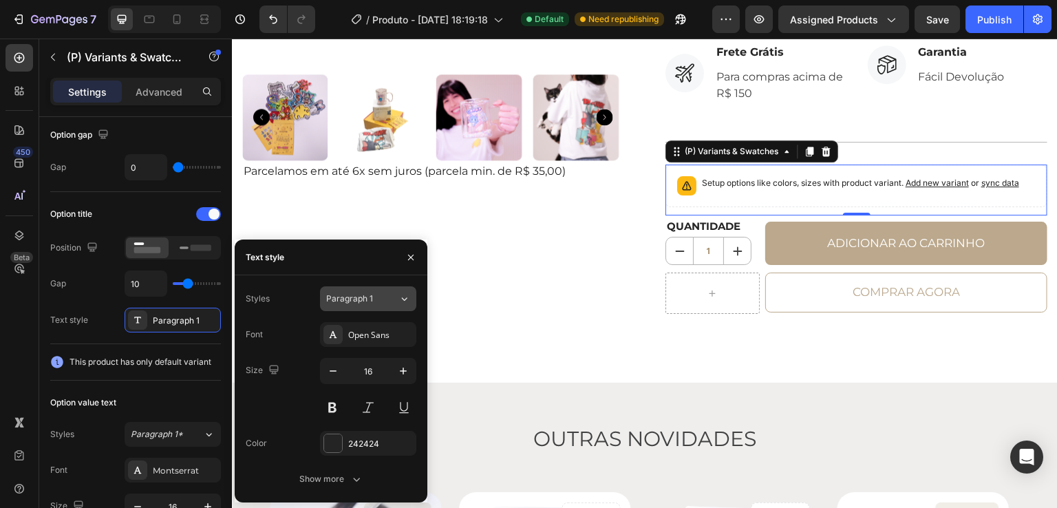
click at [356, 309] on button "Paragraph 1" at bounding box center [368, 298] width 96 height 25
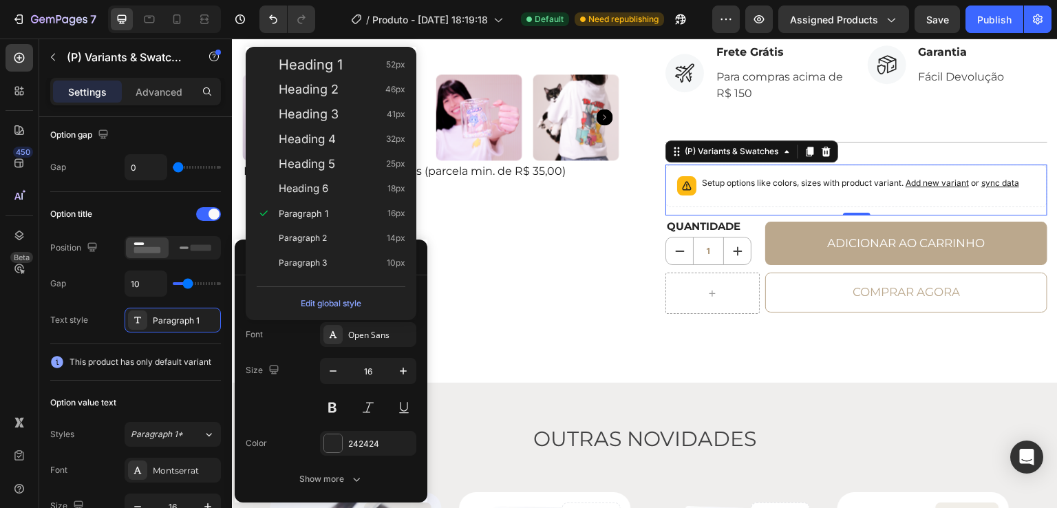
click at [356, 309] on div "Edit global style" at bounding box center [331, 303] width 61 height 17
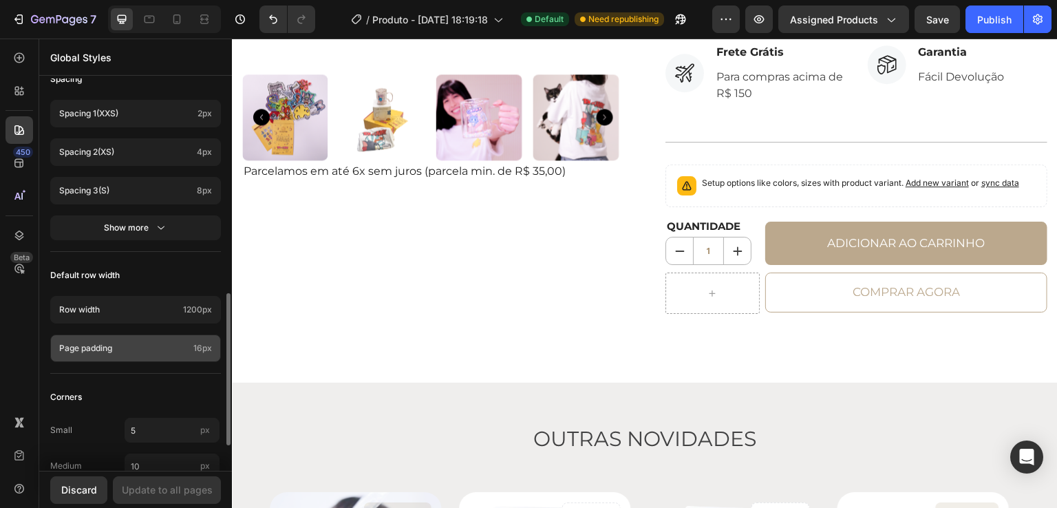
scroll to position [614, 0]
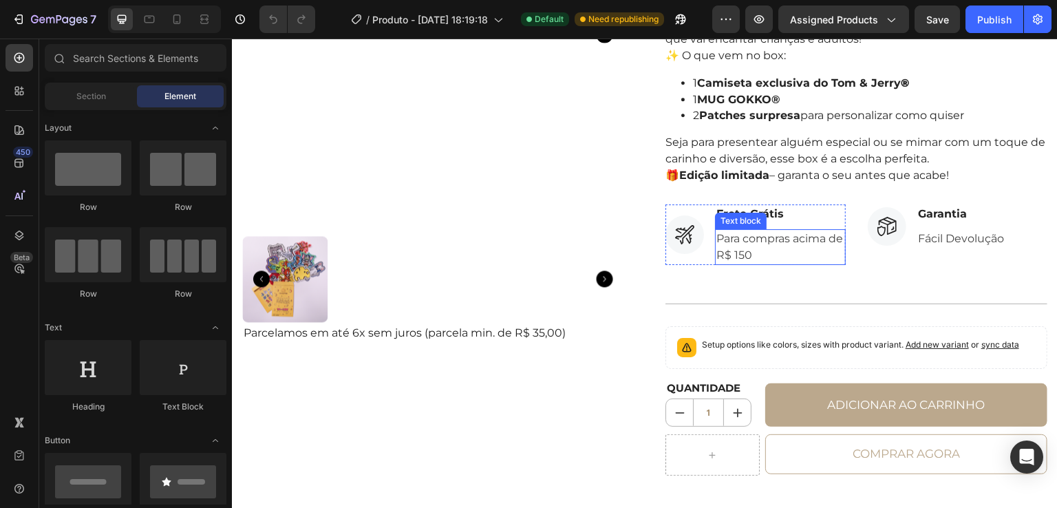
scroll to position [275, 0]
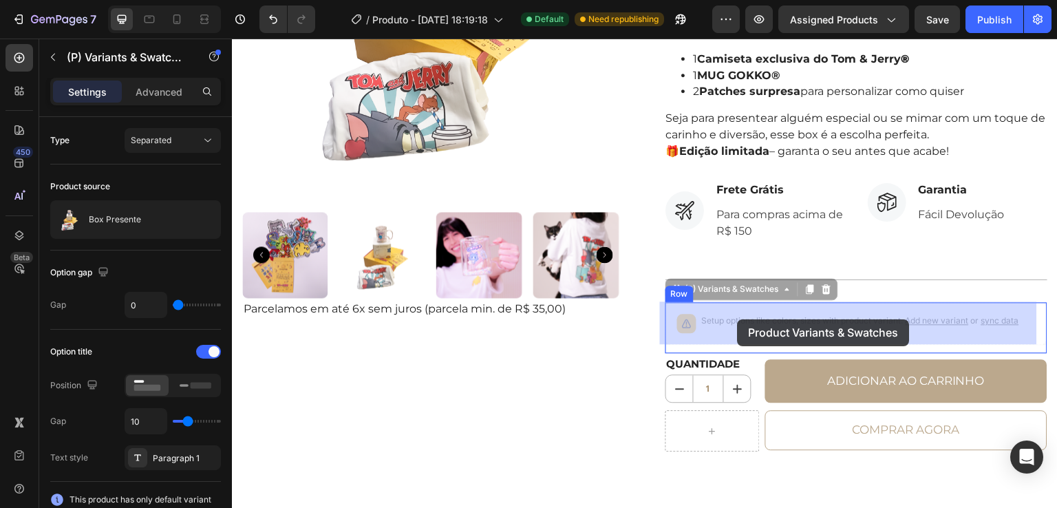
drag, startPoint x: 698, startPoint y: 323, endPoint x: 737, endPoint y: 319, distance: 40.1
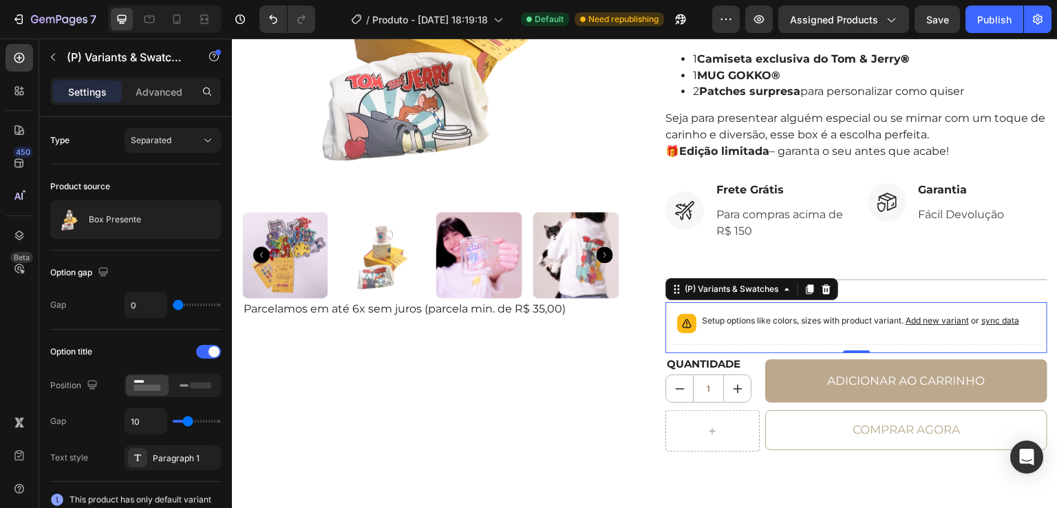
click at [823, 339] on div "Setup options like colors, sizes with product variant. Add new variant or sync …" at bounding box center [856, 323] width 382 height 43
click at [785, 288] on icon at bounding box center [787, 289] width 4 height 3
